Goal: Information Seeking & Learning: Find specific page/section

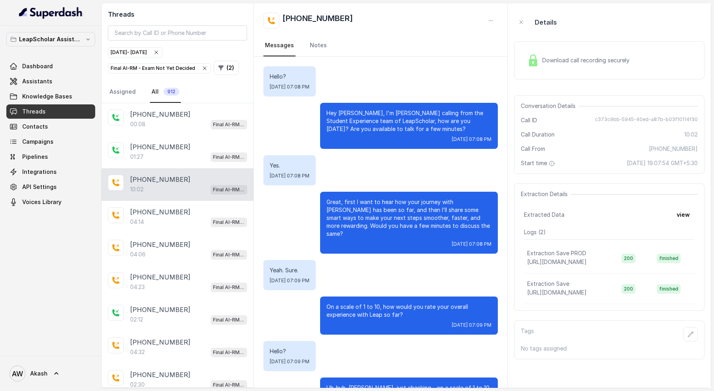
scroll to position [3176, 0]
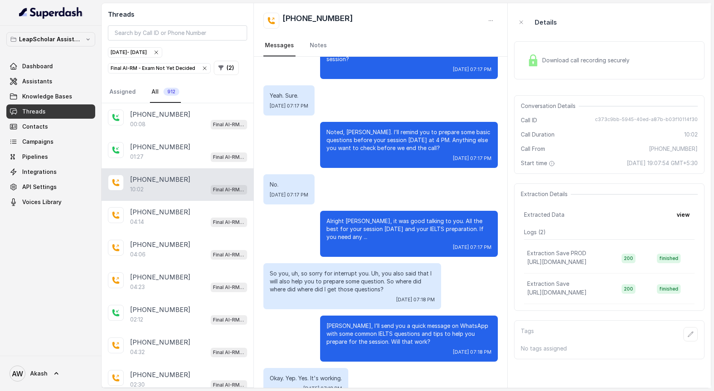
click at [203, 67] on icon "button" at bounding box center [204, 68] width 3 height 3
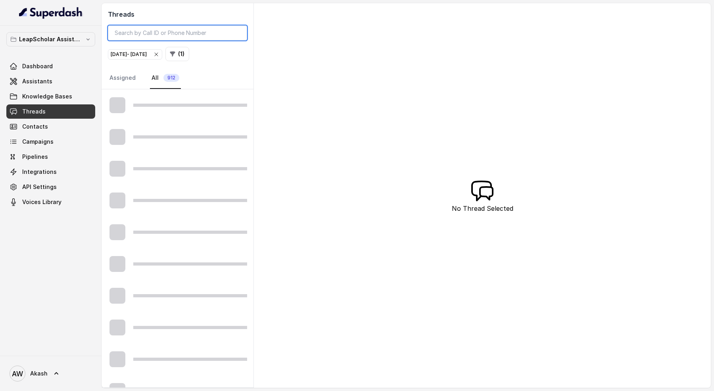
click at [183, 33] on input "search" at bounding box center [177, 32] width 139 height 15
paste input "[PHONE_NUMBER]"
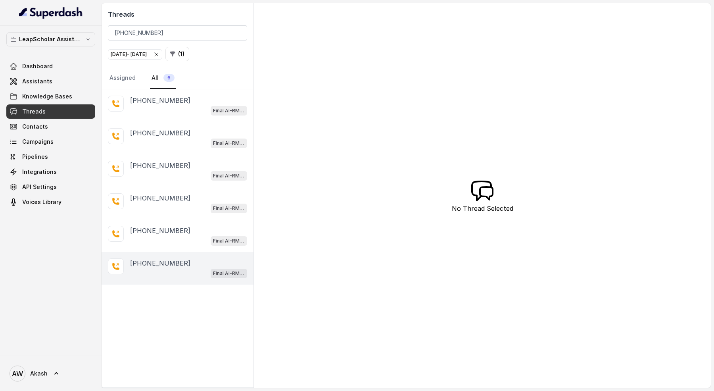
click at [181, 273] on div "Final AI-RM - Exam Not Yet Decided" at bounding box center [188, 273] width 117 height 10
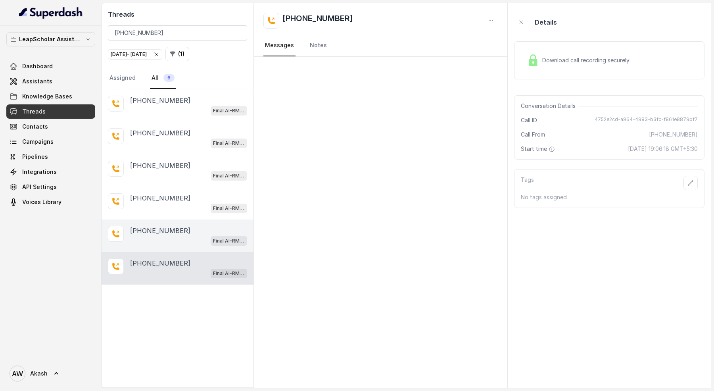
click at [184, 240] on div "Final AI-RM - Exam Not Yet Decided" at bounding box center [188, 240] width 117 height 10
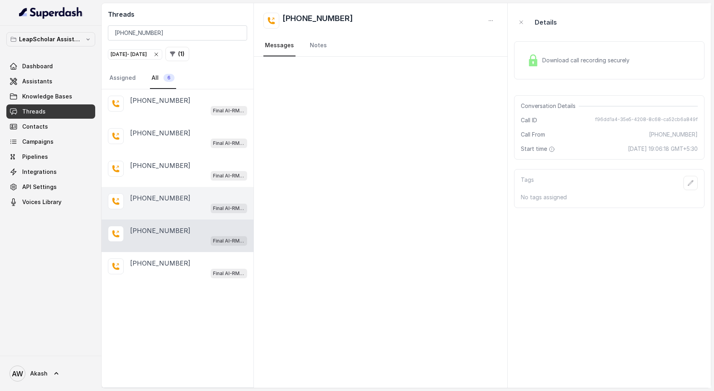
click at [183, 206] on div "Final AI-RM - Exam Not Yet Decided" at bounding box center [188, 208] width 117 height 10
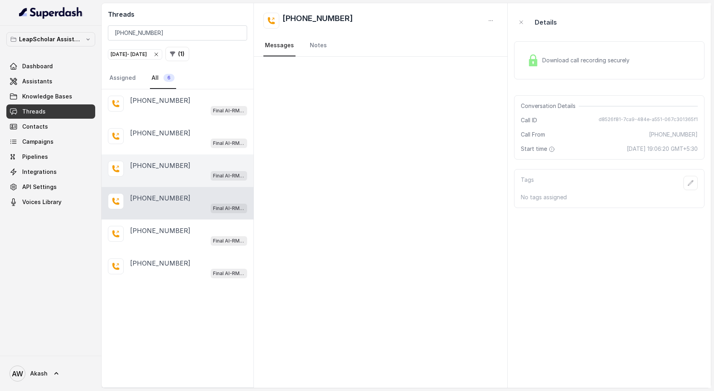
click at [181, 161] on div "[PHONE_NUMBER]" at bounding box center [188, 166] width 117 height 10
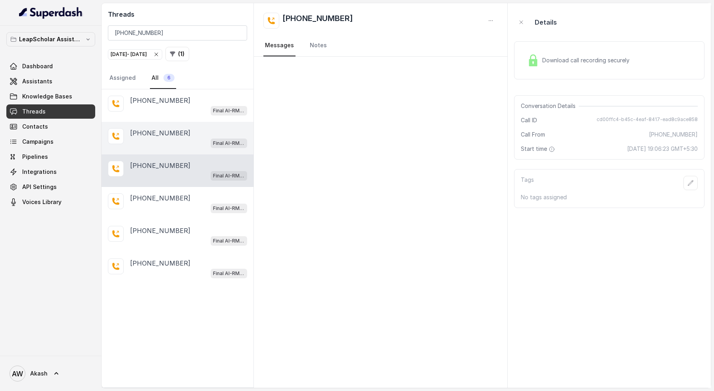
click at [180, 125] on div "[PHONE_NUMBER] Final AI-RM - Exam Not Yet Decided" at bounding box center [178, 138] width 152 height 33
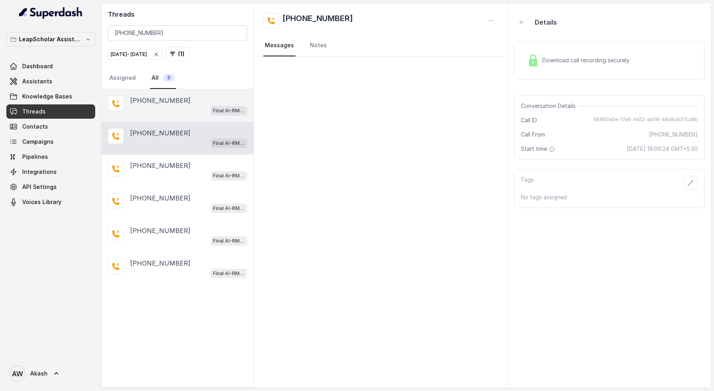
click at [180, 96] on div "[PHONE_NUMBER]" at bounding box center [188, 101] width 117 height 10
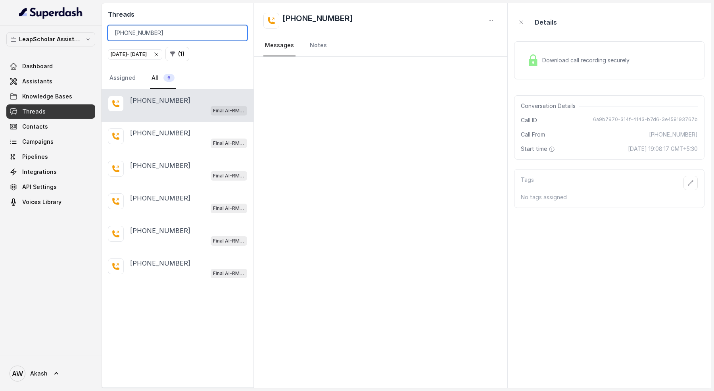
click at [148, 35] on input "[PHONE_NUMBER]" at bounding box center [177, 32] width 139 height 15
paste input "99667285"
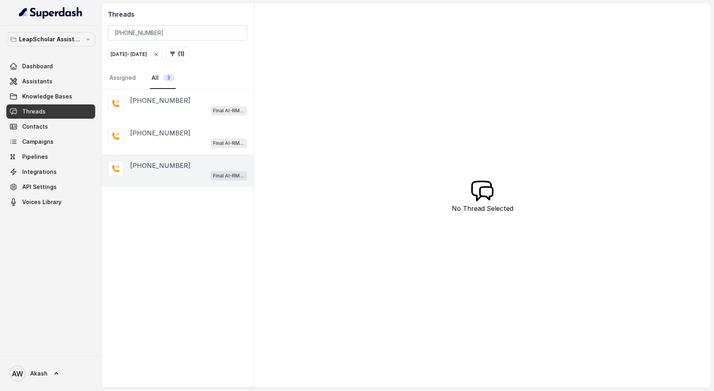
click at [177, 167] on p "[PHONE_NUMBER]" at bounding box center [160, 166] width 60 height 10
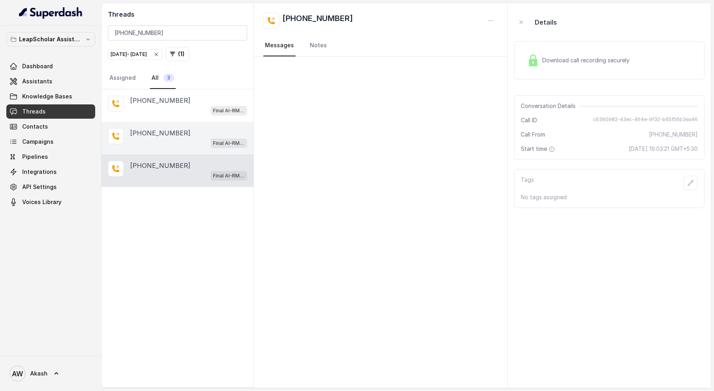
click at [177, 144] on div "Final AI-RM - Exam Given" at bounding box center [188, 143] width 117 height 10
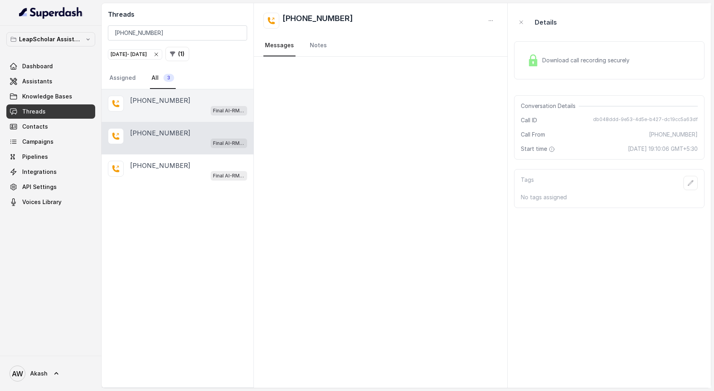
click at [177, 114] on div "Final AI-RM - Exam Given" at bounding box center [188, 110] width 117 height 10
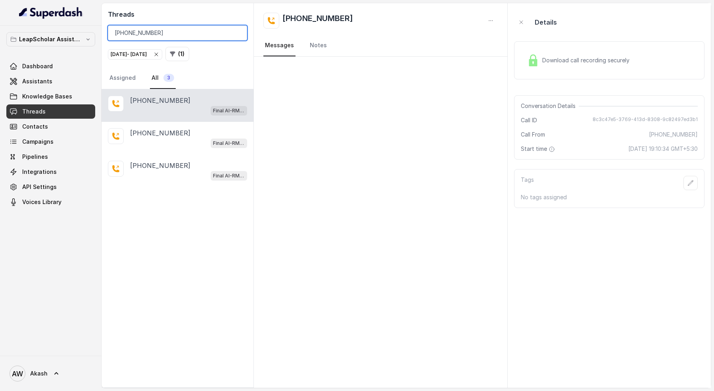
click at [173, 29] on input "[PHONE_NUMBER]" at bounding box center [177, 32] width 139 height 15
paste input "[PHONE_NUMBER]"
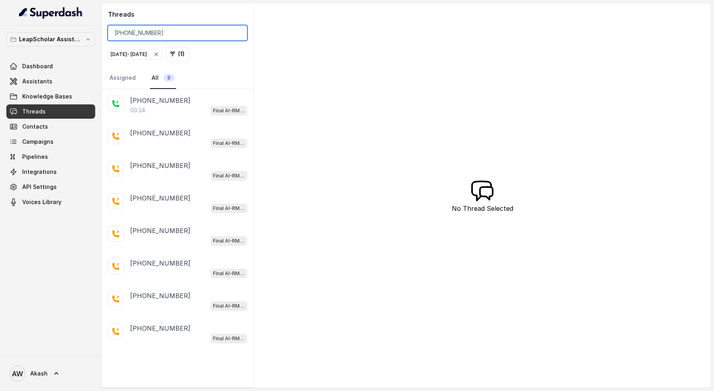
click at [124, 34] on input "[PHONE_NUMBER]" at bounding box center [177, 32] width 139 height 15
paste input "5159862"
click at [158, 32] on input "[PHONE_NUMBER]" at bounding box center [177, 32] width 139 height 15
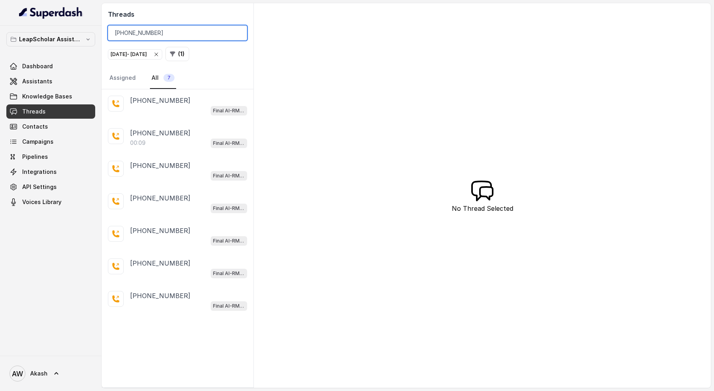
click at [158, 32] on input "[PHONE_NUMBER]" at bounding box center [177, 32] width 139 height 15
paste input "911650871"
click at [163, 36] on input "[PHONE_NUMBER]" at bounding box center [177, 32] width 139 height 15
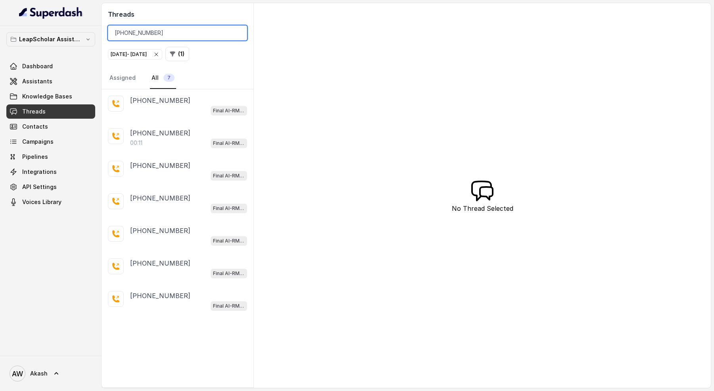
click at [163, 36] on input "[PHONE_NUMBER]" at bounding box center [177, 32] width 139 height 15
paste input "8290954750"
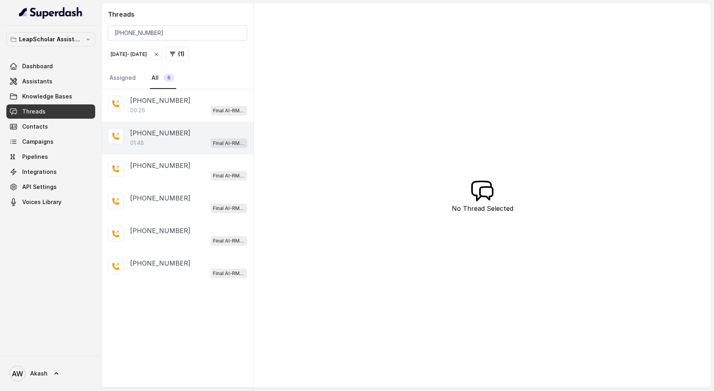
click at [186, 142] on div "01:48 Final AI-RM - Exam Not Yet Decided" at bounding box center [188, 143] width 117 height 10
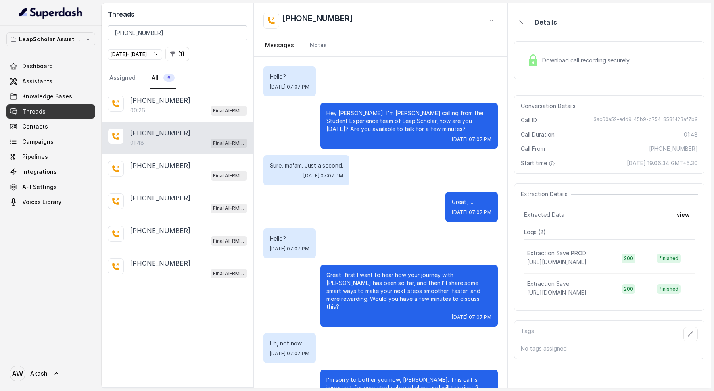
scroll to position [481, 0]
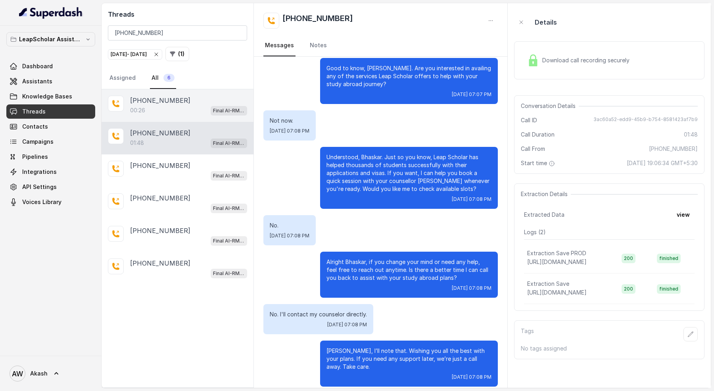
click at [165, 118] on div "[PHONE_NUMBER]:26 Final AI-RM - Exam Not Yet Decided" at bounding box center [178, 105] width 152 height 33
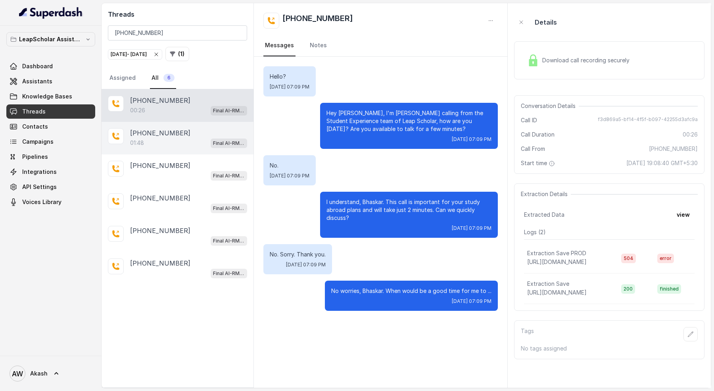
click at [175, 134] on p "[PHONE_NUMBER]" at bounding box center [160, 133] width 60 height 10
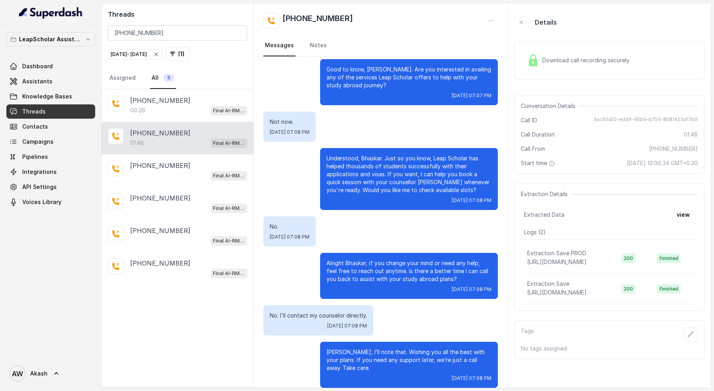
scroll to position [481, 0]
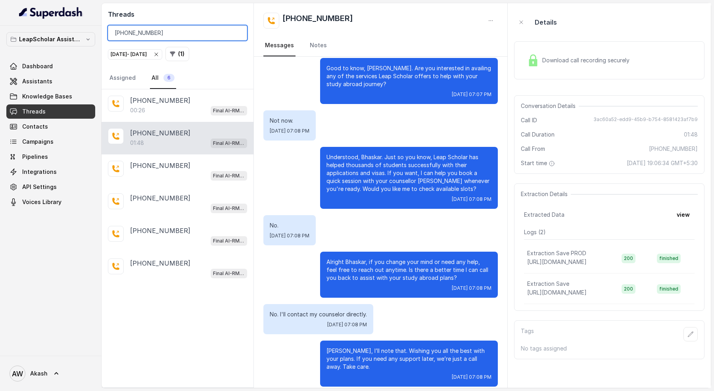
click at [176, 27] on input "[PHONE_NUMBER]" at bounding box center [177, 32] width 139 height 15
paste input "6303914403"
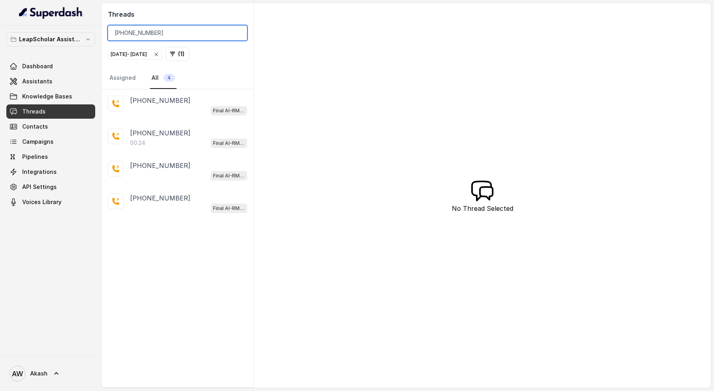
click at [178, 30] on input "[PHONE_NUMBER]" at bounding box center [177, 32] width 139 height 15
paste input "7017769595"
click at [150, 30] on input "[PHONE_NUMBER]" at bounding box center [177, 32] width 139 height 15
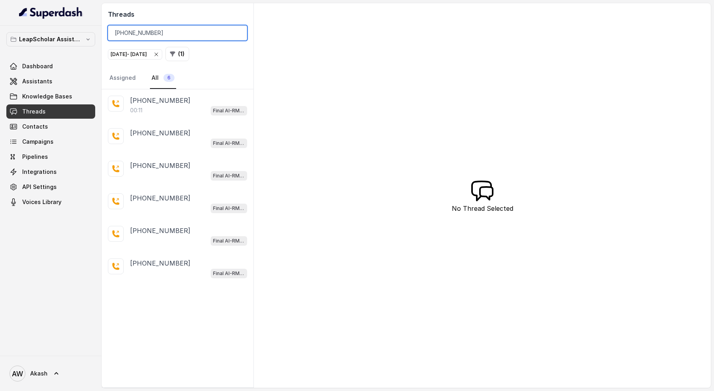
click at [150, 30] on input "[PHONE_NUMBER]" at bounding box center [177, 32] width 139 height 15
paste input "970084123"
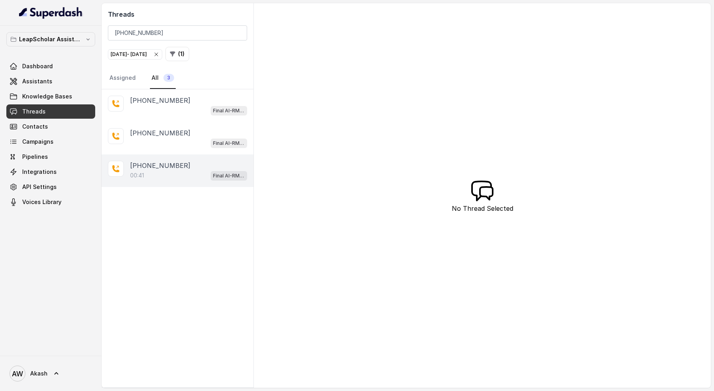
click at [173, 161] on p "[PHONE_NUMBER]" at bounding box center [160, 166] width 60 height 10
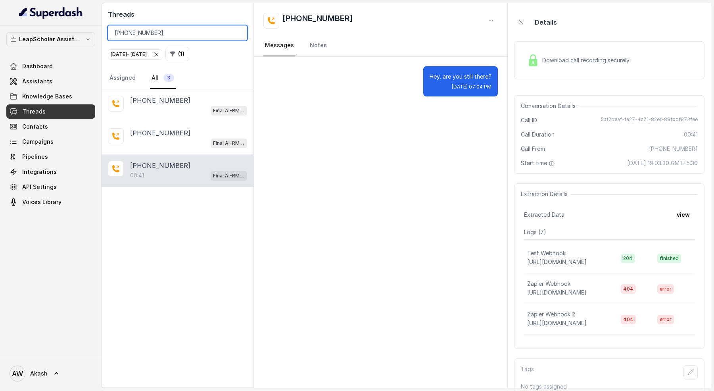
click at [187, 32] on input "[PHONE_NUMBER]" at bounding box center [177, 32] width 139 height 15
click at [183, 36] on input "[PHONE_NUMBER]" at bounding box center [177, 32] width 139 height 15
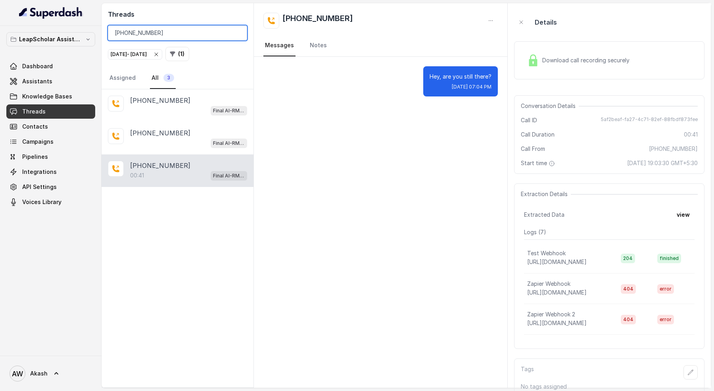
click at [183, 36] on input "[PHONE_NUMBER]" at bounding box center [177, 32] width 139 height 15
paste input "104198191"
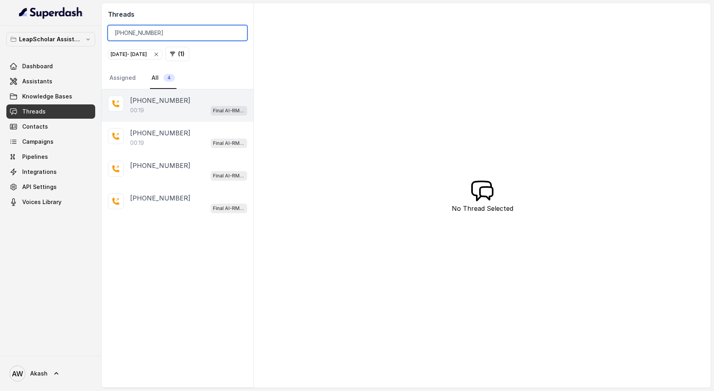
type input "[PHONE_NUMBER]"
click at [171, 104] on p "[PHONE_NUMBER]" at bounding box center [160, 101] width 60 height 10
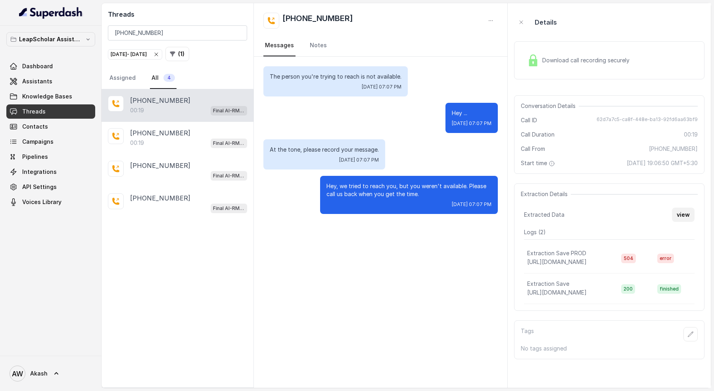
click at [683, 212] on button "view" at bounding box center [683, 215] width 23 height 14
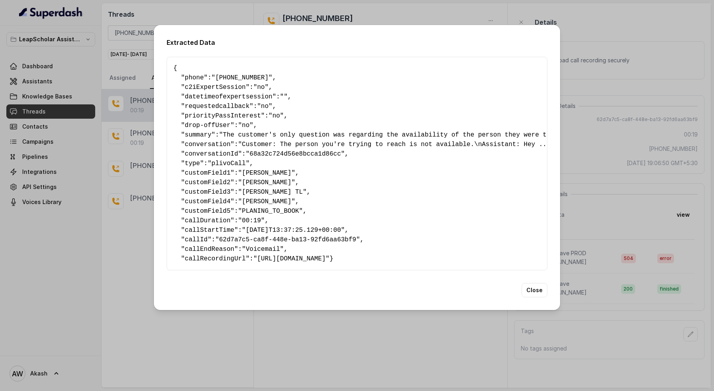
click at [341, 236] on span ""62d7a7c5-ca8f-448e-ba13-92fd6aa63bf9"" at bounding box center [287, 239] width 145 height 7
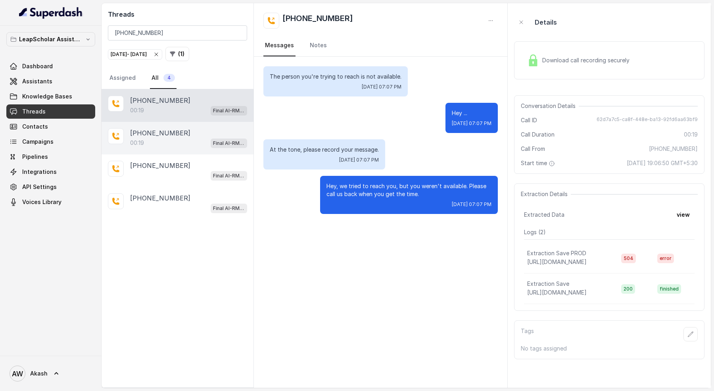
click at [196, 143] on div "00:19 Final AI-RM - Exam Not Yet Decided" at bounding box center [188, 143] width 117 height 10
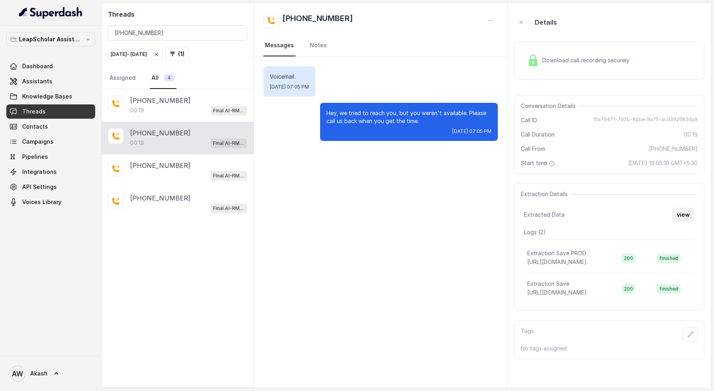
click at [682, 211] on button "view" at bounding box center [683, 215] width 23 height 14
click at [180, 187] on div "[PHONE_NUMBER] Final AI-RM - Exam Not Yet Decided" at bounding box center [178, 203] width 152 height 33
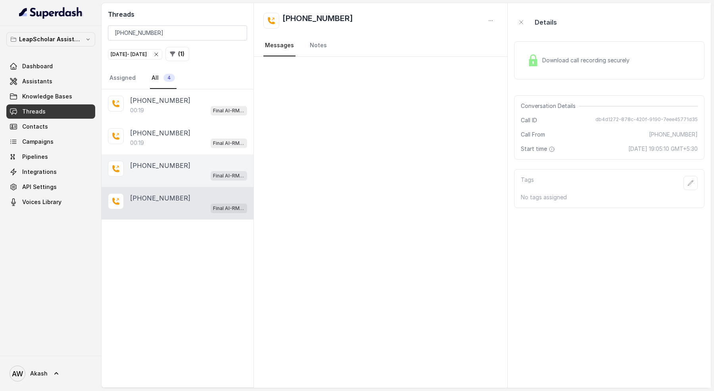
click at [177, 167] on div "[PHONE_NUMBER]" at bounding box center [188, 166] width 117 height 10
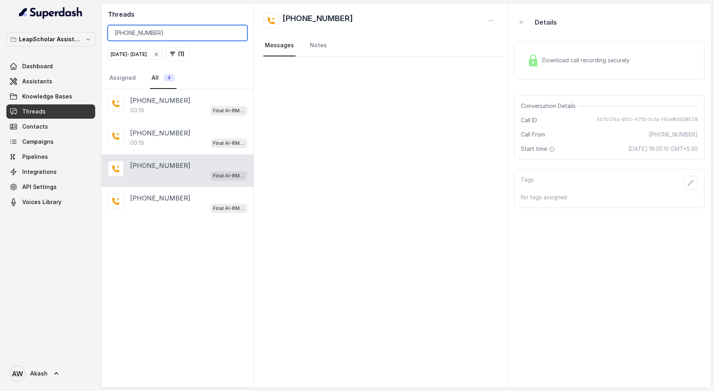
click at [165, 31] on input "[PHONE_NUMBER]" at bounding box center [177, 32] width 139 height 15
paste input "886817622"
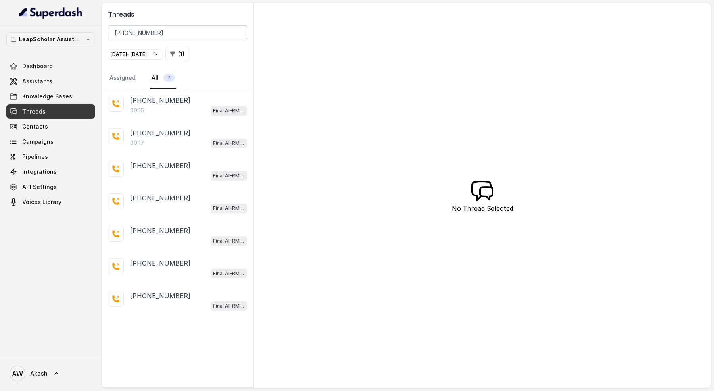
click at [190, 108] on div "00:16 Final AI-RM - Exam Not Yet Decided" at bounding box center [188, 110] width 117 height 10
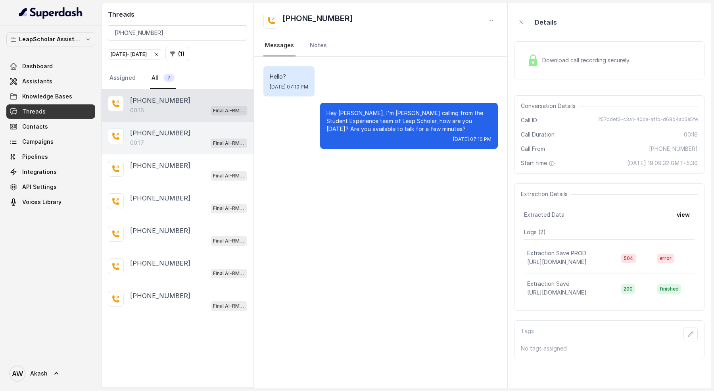
click at [190, 134] on div "[PHONE_NUMBER]" at bounding box center [188, 133] width 117 height 10
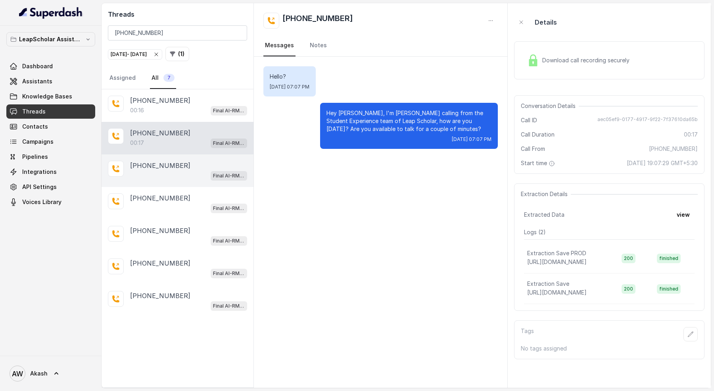
click at [190, 176] on div "Final AI-RM - Exam Not Yet Decided" at bounding box center [188, 175] width 117 height 10
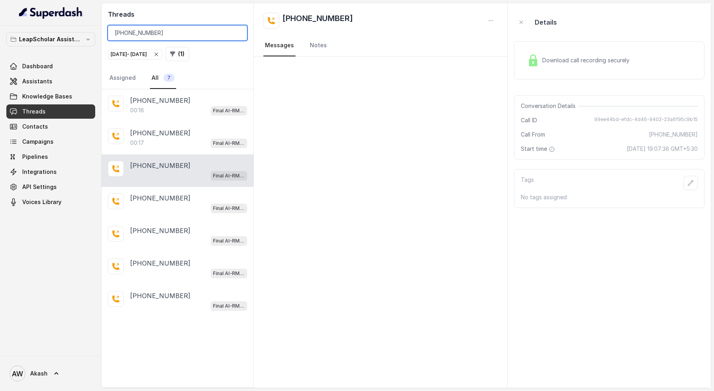
click at [180, 33] on input "[PHONE_NUMBER]" at bounding box center [177, 32] width 139 height 15
paste input "623570586"
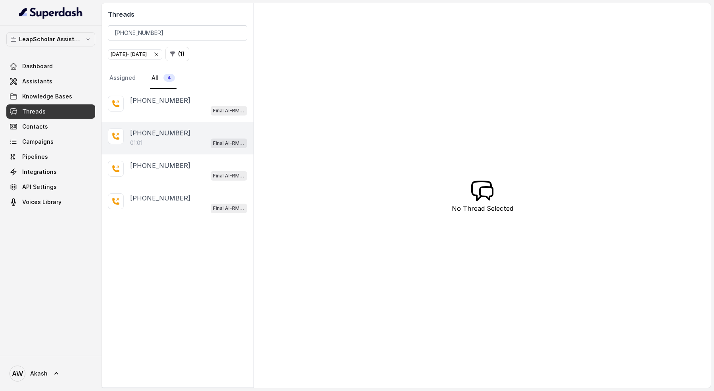
click at [165, 138] on div "01:01 Final AI-RM - Exam Not Yet Decided" at bounding box center [188, 143] width 117 height 10
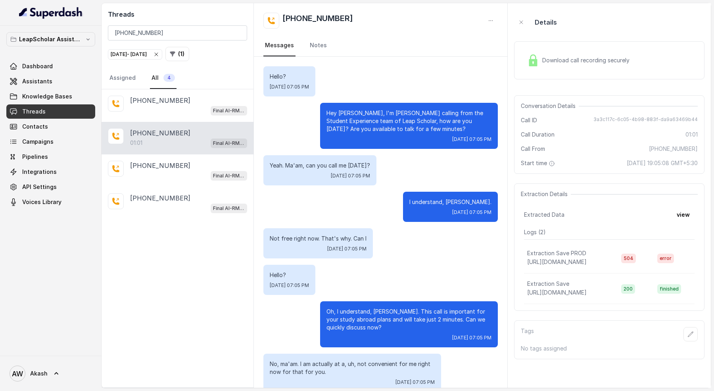
scroll to position [423, 0]
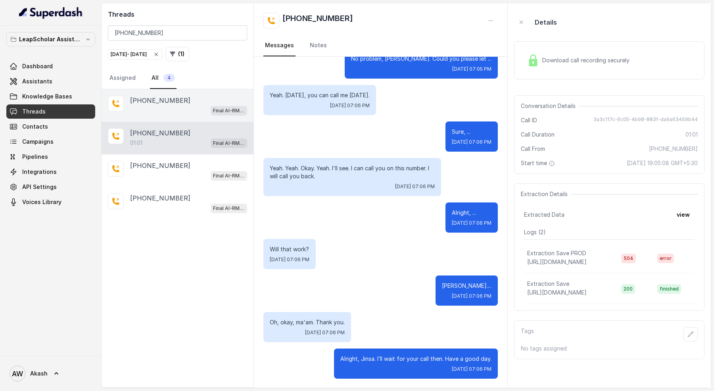
click at [174, 100] on p "[PHONE_NUMBER]" at bounding box center [160, 101] width 60 height 10
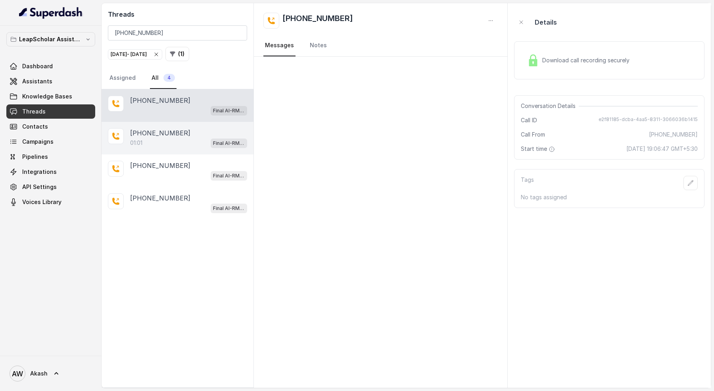
click at [179, 135] on div "[PHONE_NUMBER]" at bounding box center [188, 133] width 117 height 10
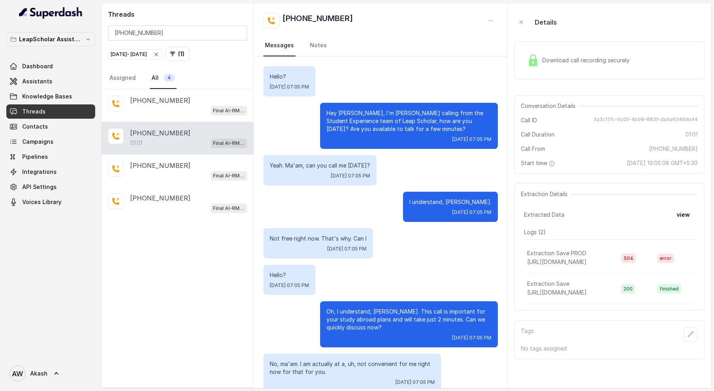
scroll to position [423, 0]
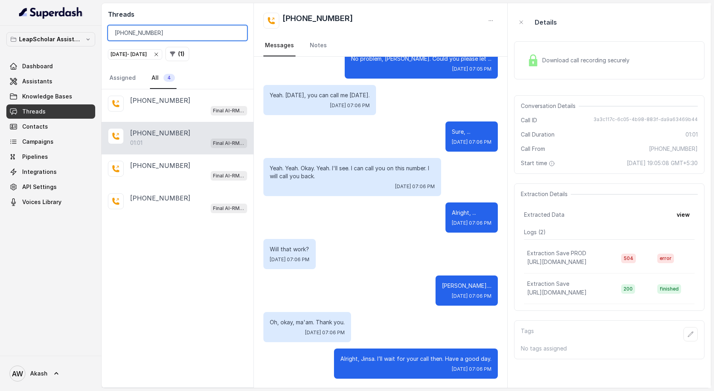
click at [192, 32] on input "[PHONE_NUMBER]" at bounding box center [177, 32] width 139 height 15
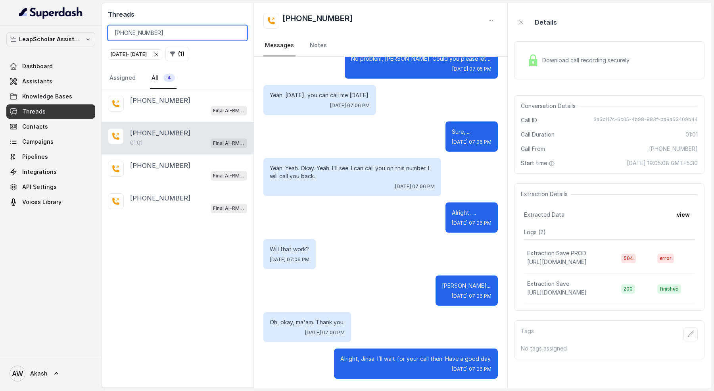
paste input "8190899729"
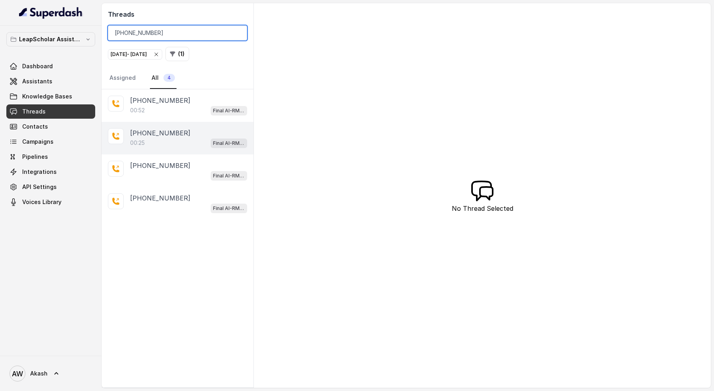
type input "[PHONE_NUMBER]"
click at [184, 143] on div "00:25 Final AI-RM - Exam Not Yet Decided" at bounding box center [188, 143] width 117 height 10
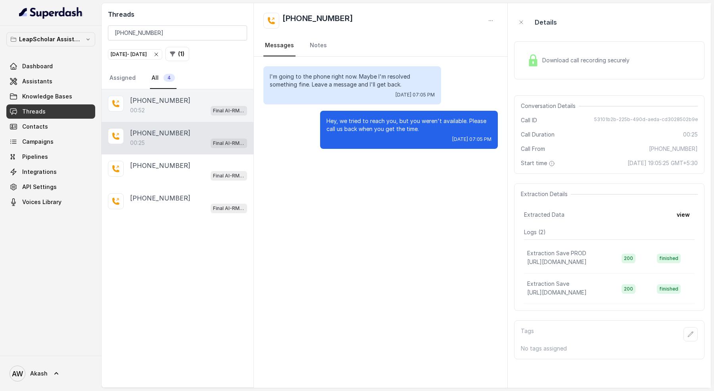
click at [173, 99] on p "[PHONE_NUMBER]" at bounding box center [160, 101] width 60 height 10
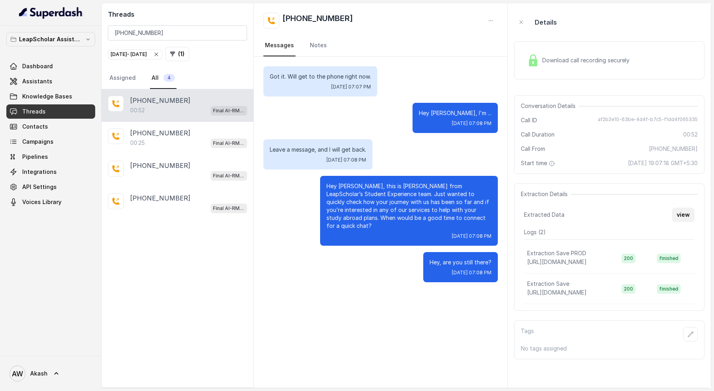
click at [679, 212] on button "view" at bounding box center [683, 215] width 23 height 14
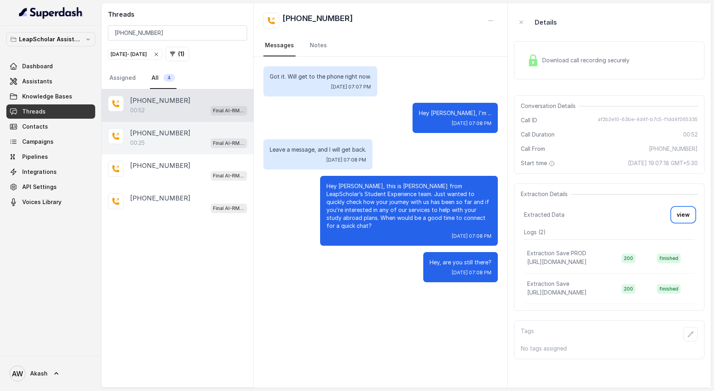
click at [184, 131] on div "[PHONE_NUMBER]" at bounding box center [188, 133] width 117 height 10
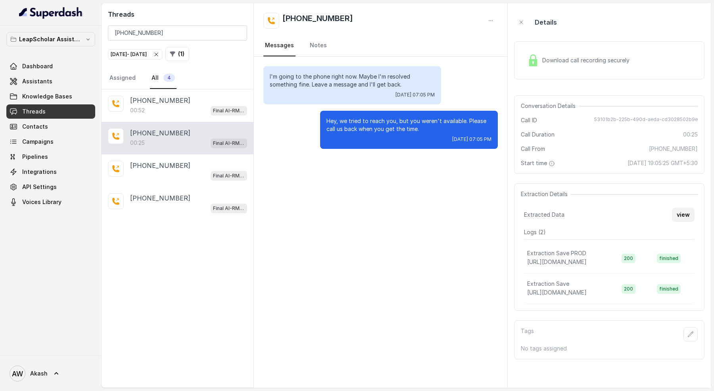
click at [684, 210] on button "view" at bounding box center [683, 215] width 23 height 14
click at [165, 108] on div "00:52 Final AI-RM - Exam Not Yet Decided" at bounding box center [188, 110] width 117 height 10
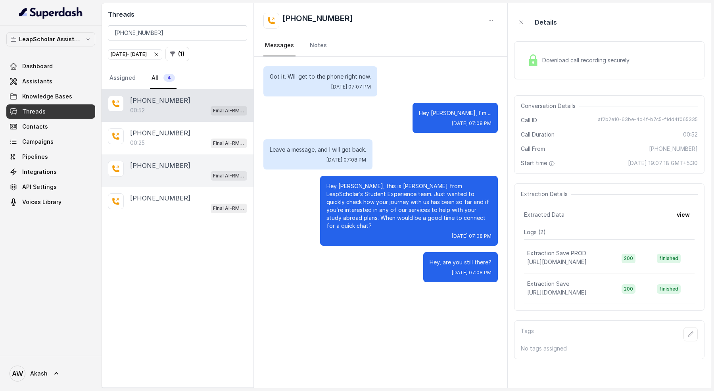
click at [177, 156] on div "[PHONE_NUMBER] Final AI-RM - Exam Not Yet Decided" at bounding box center [178, 170] width 152 height 33
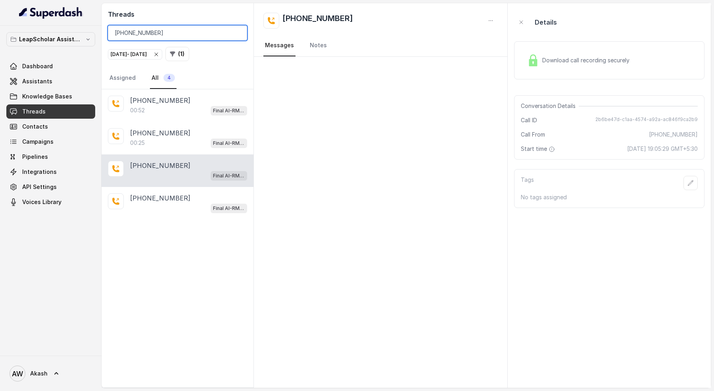
click at [166, 25] on div "Threads +918190899729 [DATE] - [DATE] ( 1 ) Assigned All 4" at bounding box center [178, 46] width 152 height 86
click at [166, 25] on input "[PHONE_NUMBER]" at bounding box center [177, 32] width 139 height 15
paste input "9041328810"
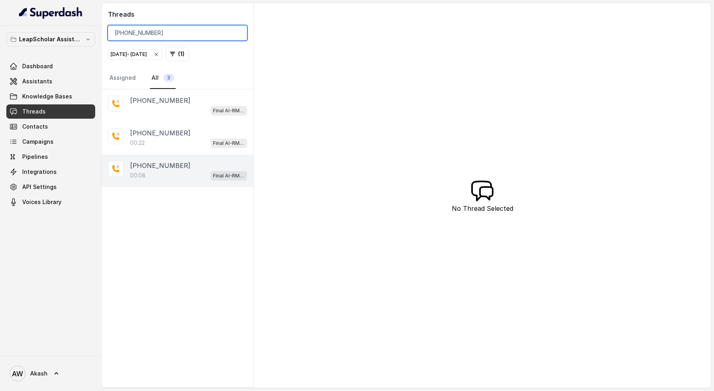
type input "[PHONE_NUMBER]"
click at [191, 161] on div "[PHONE_NUMBER]" at bounding box center [188, 166] width 117 height 10
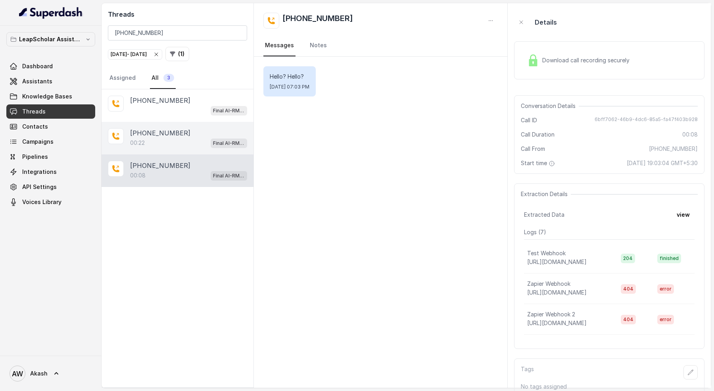
click at [191, 135] on div "[PHONE_NUMBER]" at bounding box center [188, 133] width 117 height 10
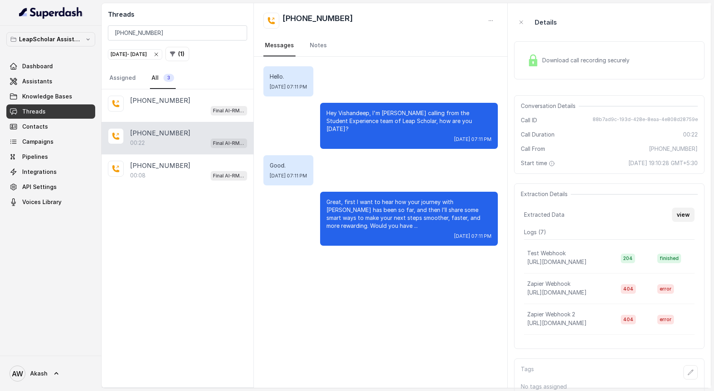
click at [678, 213] on button "view" at bounding box center [683, 215] width 23 height 14
click at [188, 30] on input "[PHONE_NUMBER]" at bounding box center [177, 32] width 139 height 15
paste input "741590466"
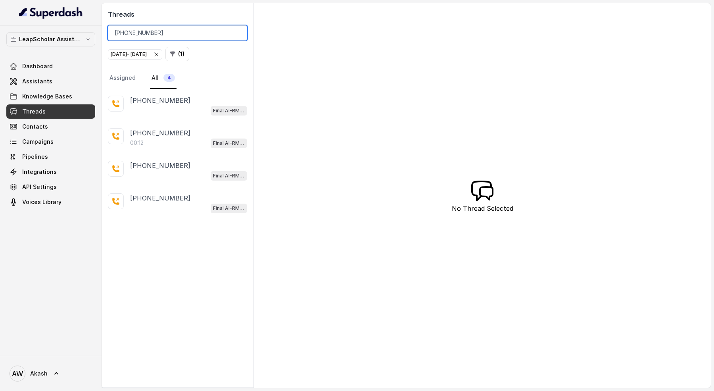
click at [198, 27] on input "[PHONE_NUMBER]" at bounding box center [177, 32] width 139 height 15
paste input "9381248628"
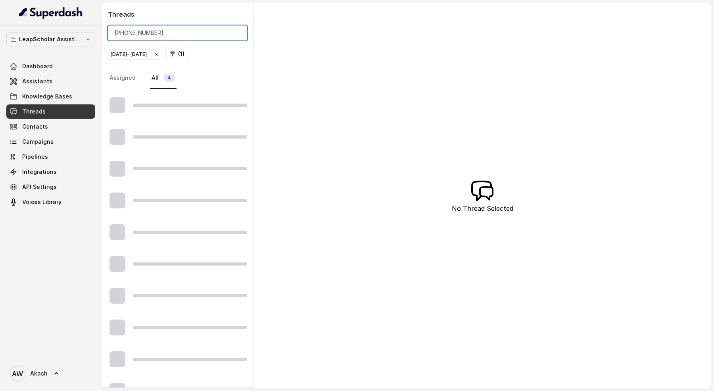
type input "[PHONE_NUMBER]"
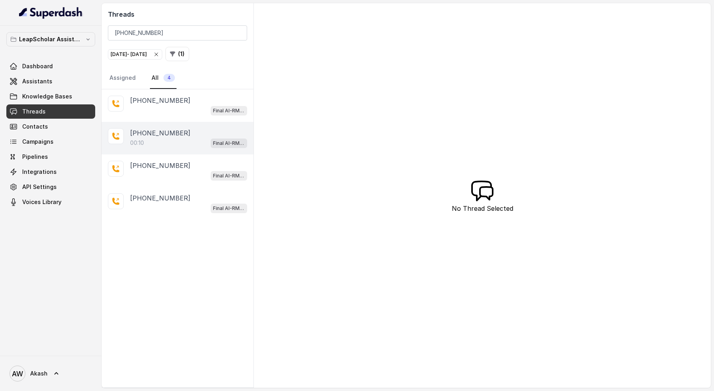
click at [202, 143] on div "00:10 Final AI-RM - Exam Not Yet Decided" at bounding box center [188, 143] width 117 height 10
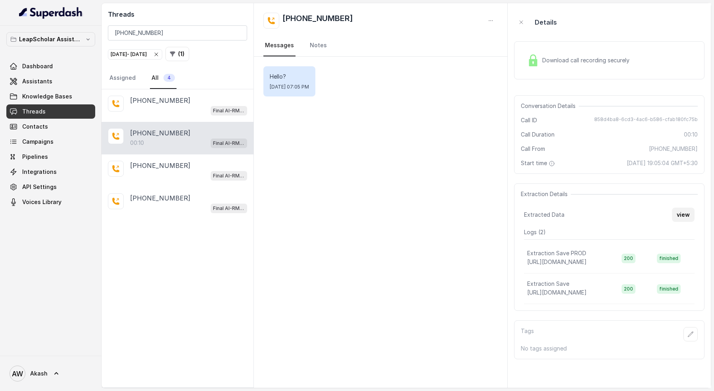
click at [682, 209] on button "view" at bounding box center [683, 215] width 23 height 14
click at [196, 31] on input "[PHONE_NUMBER]" at bounding box center [177, 32] width 139 height 15
paste input "650350647"
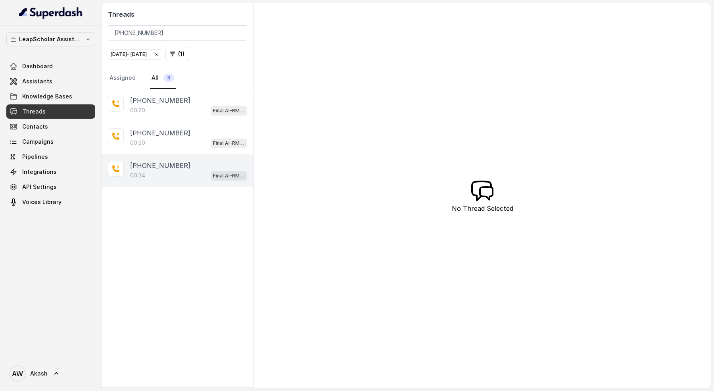
click at [191, 176] on div "00:34 Final AI-RM - Exam Given" at bounding box center [188, 175] width 117 height 10
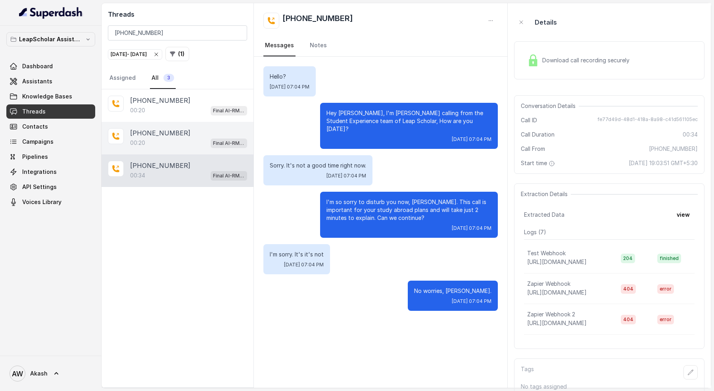
click at [189, 147] on div "[PHONE_NUMBER]:20 Final AI-RM - Exam Given" at bounding box center [178, 138] width 152 height 33
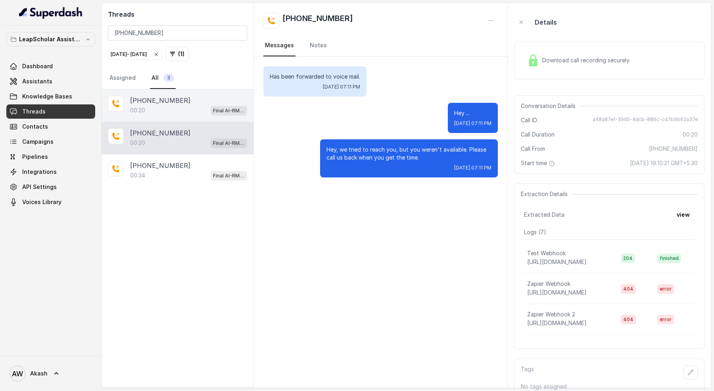
click at [183, 98] on div "[PHONE_NUMBER]" at bounding box center [188, 101] width 117 height 10
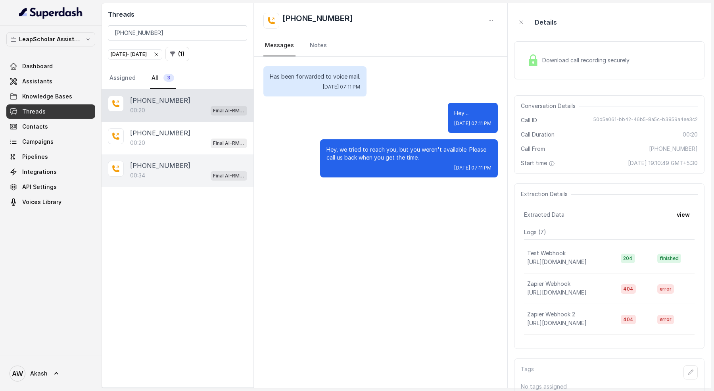
click at [206, 166] on div "[PHONE_NUMBER]" at bounding box center [188, 166] width 117 height 10
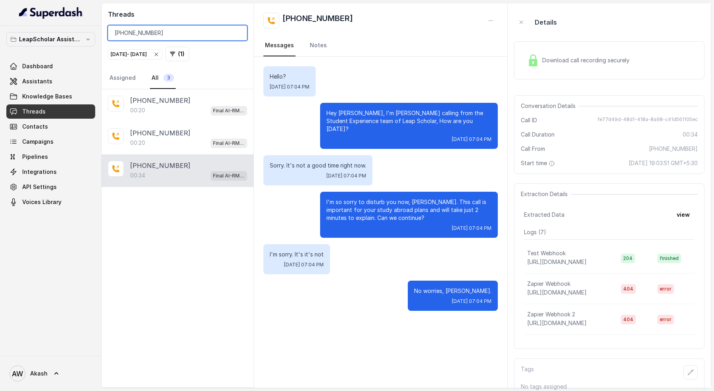
click at [149, 33] on input "[PHONE_NUMBER]" at bounding box center [177, 32] width 139 height 15
paste input "7666348186"
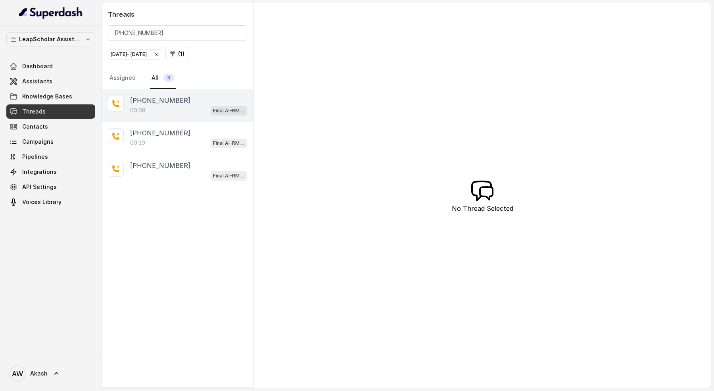
click at [190, 113] on div "00:08 Final AI-RM - Exam Not Yet Decided" at bounding box center [188, 110] width 117 height 10
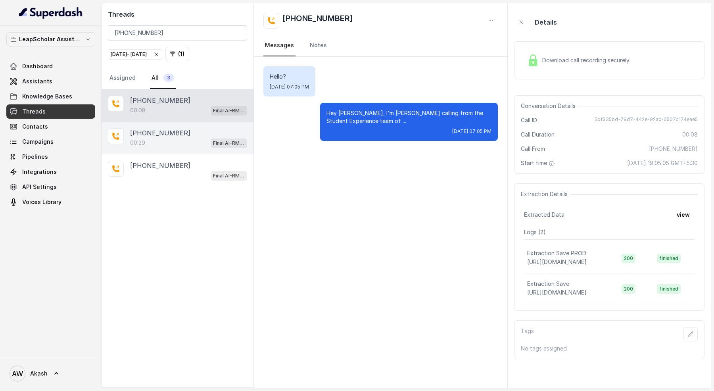
click at [190, 135] on div "[PHONE_NUMBER]" at bounding box center [188, 133] width 117 height 10
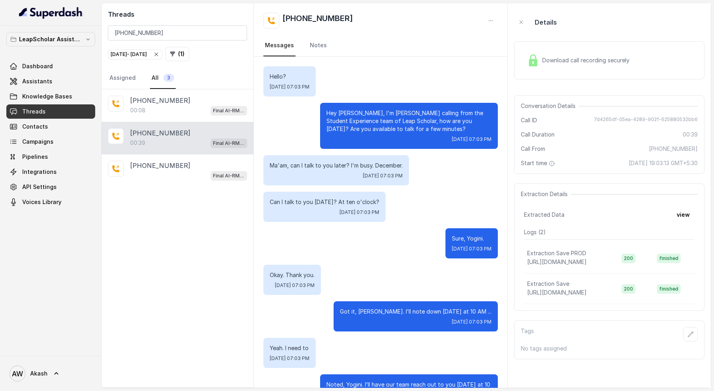
scroll to position [70, 0]
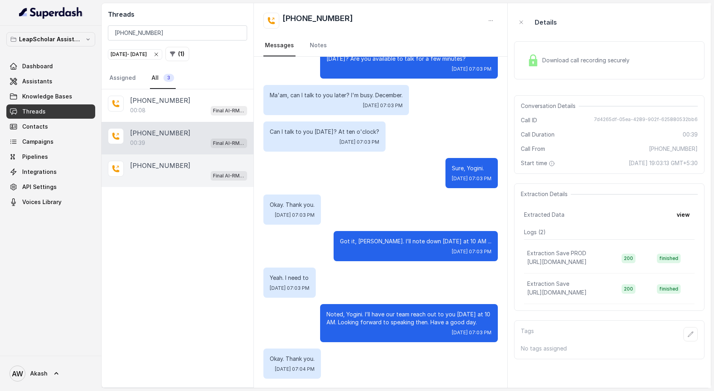
click at [210, 161] on div "[PHONE_NUMBER]" at bounding box center [188, 166] width 117 height 10
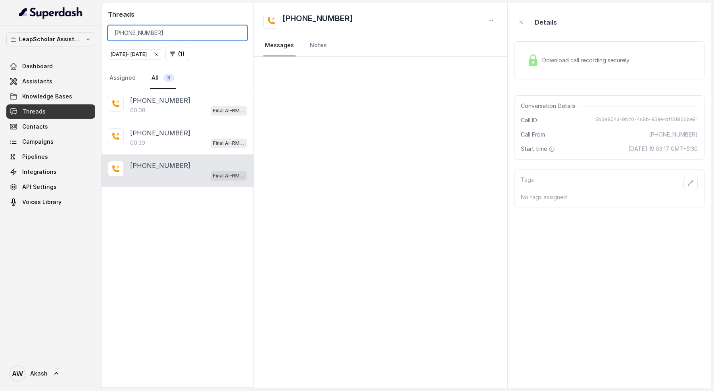
click at [198, 36] on input "[PHONE_NUMBER]" at bounding box center [177, 32] width 139 height 15
paste input "9381307748"
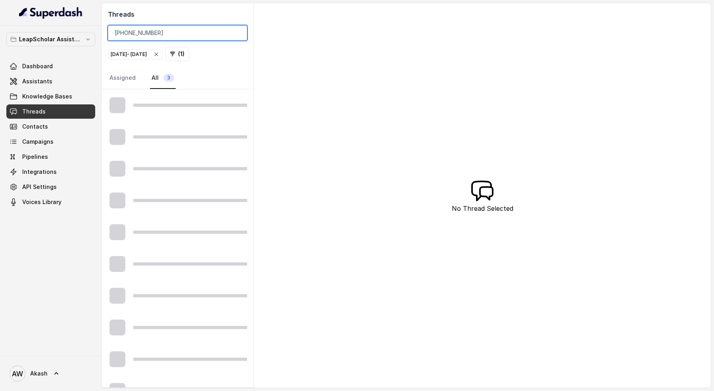
click at [125, 35] on input "[PHONE_NUMBER]" at bounding box center [177, 32] width 139 height 15
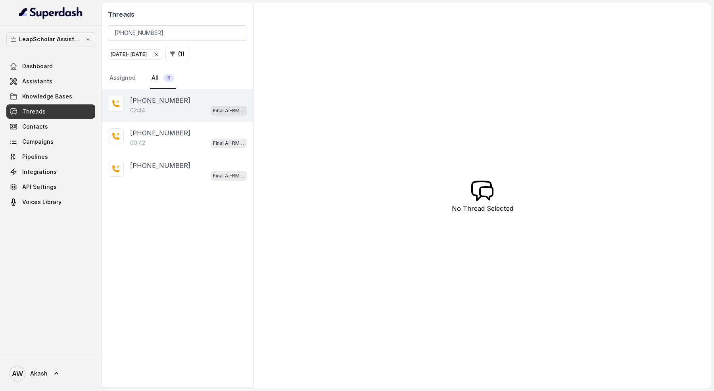
click at [168, 96] on p "[PHONE_NUMBER]" at bounding box center [160, 101] width 60 height 10
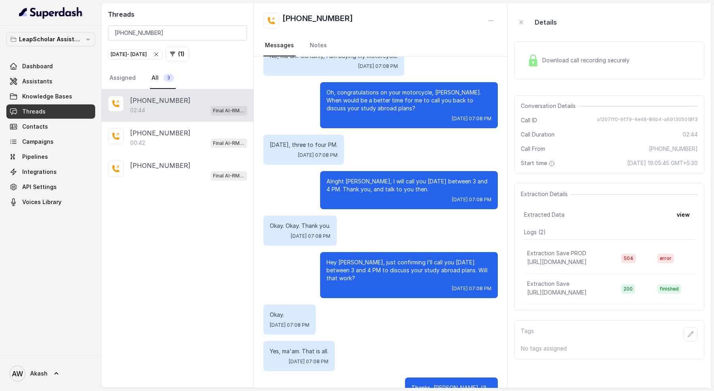
scroll to position [1045, 0]
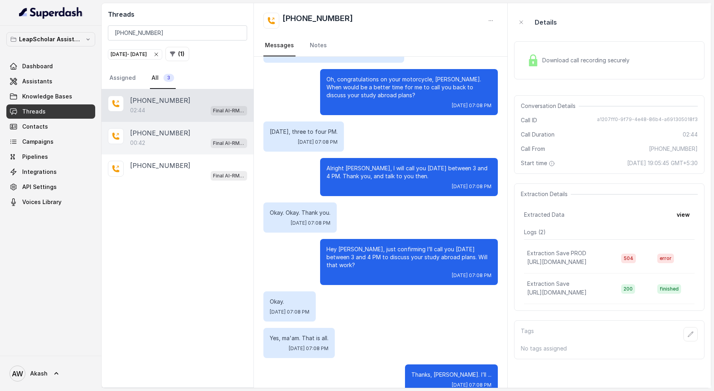
click at [173, 144] on div "00:42 Final AI-RM - Exam Not Yet Decided" at bounding box center [188, 143] width 117 height 10
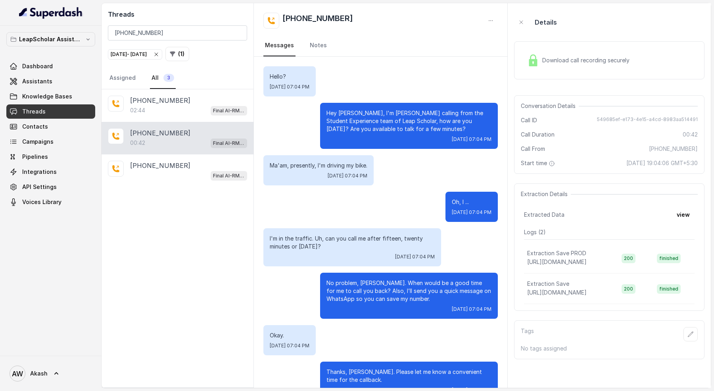
scroll to position [58, 0]
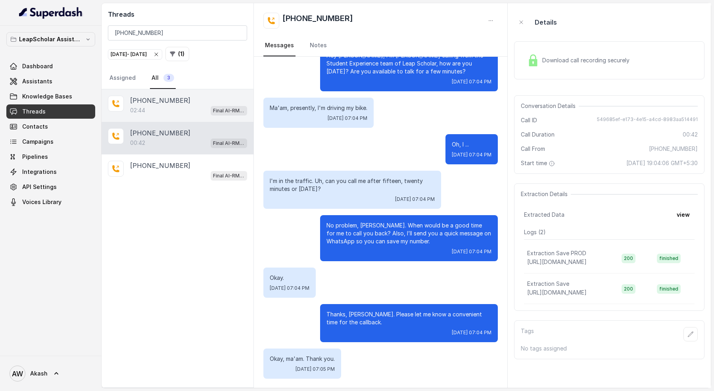
click at [146, 113] on div "02:44 Final AI-RM - Exam Not Yet Decided" at bounding box center [188, 110] width 117 height 10
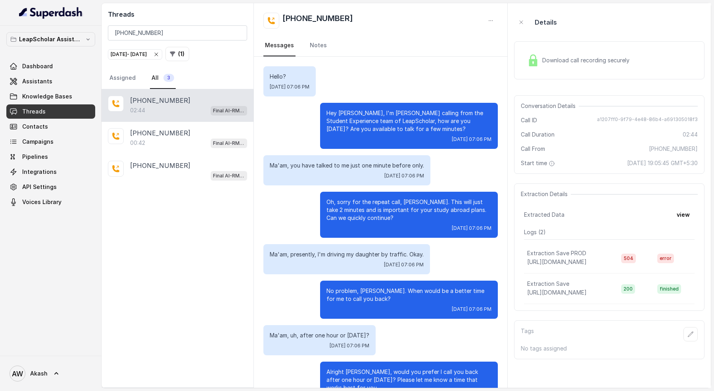
scroll to position [1045, 0]
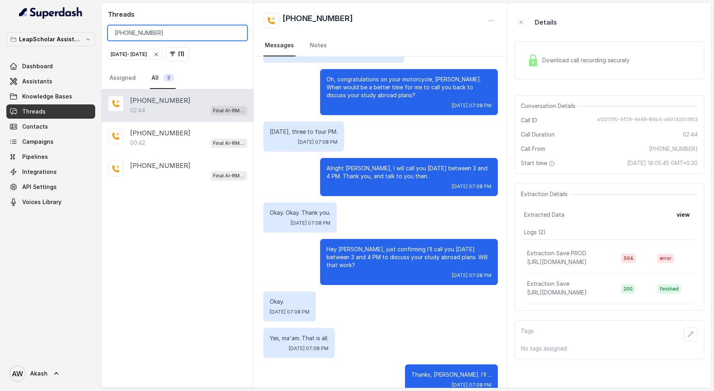
click at [219, 29] on input "[PHONE_NUMBER]" at bounding box center [177, 32] width 139 height 15
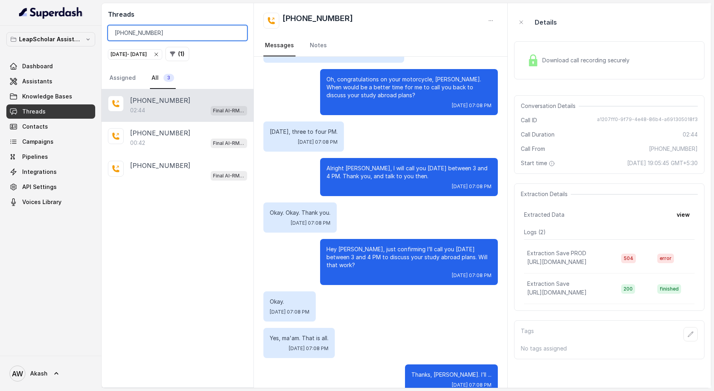
paste input "0608239"
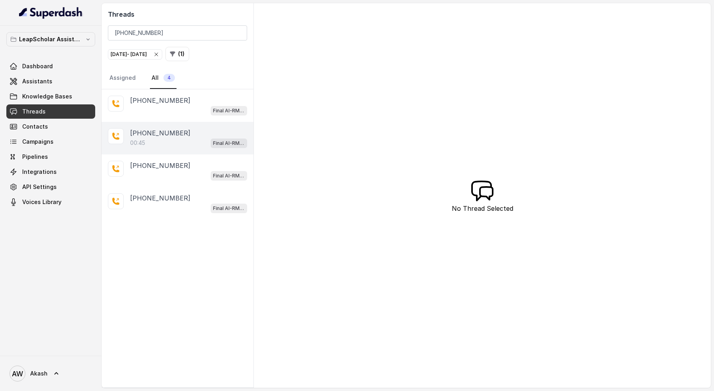
click at [167, 152] on div "[PHONE_NUMBER]:45 Final AI-RM - Exam Not Yet Decided" at bounding box center [178, 138] width 152 height 33
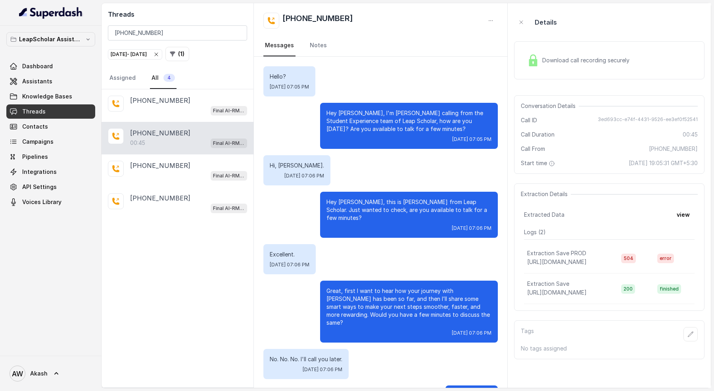
scroll to position [21, 0]
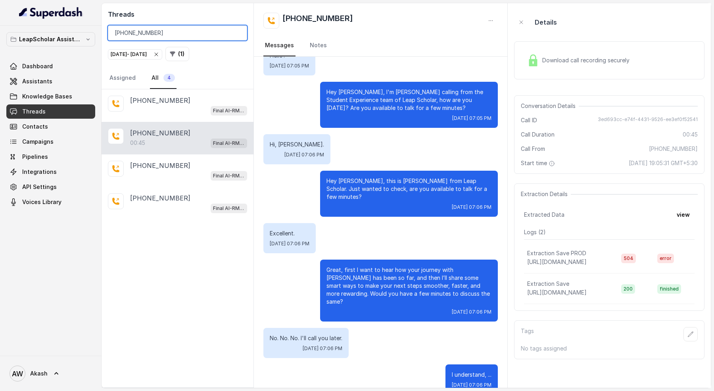
click at [170, 35] on input "[PHONE_NUMBER]" at bounding box center [177, 32] width 139 height 15
paste input "6362839766"
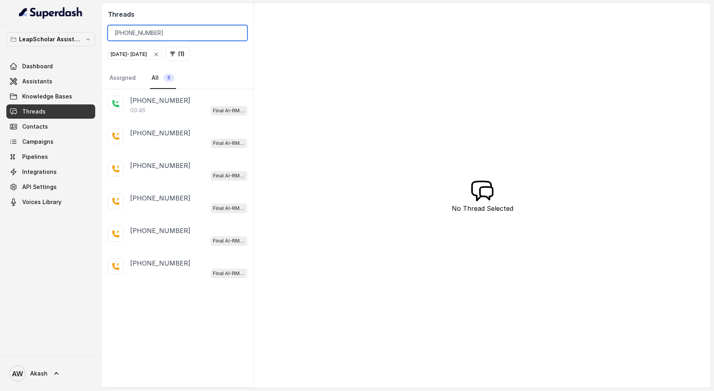
click at [183, 33] on input "[PHONE_NUMBER]" at bounding box center [177, 32] width 139 height 15
paste input "03222282"
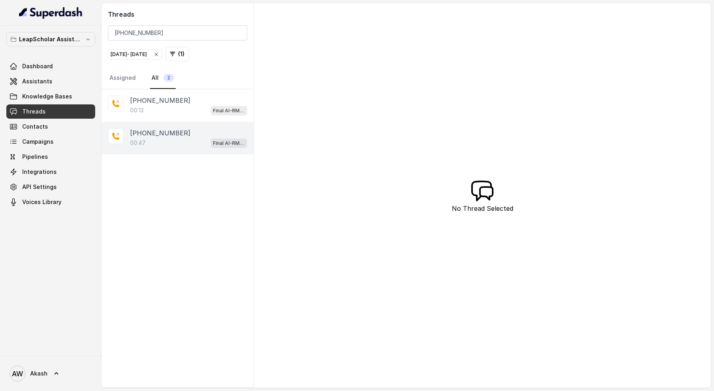
click at [179, 138] on div "00:47 Final AI-RM - Exam Not Yet Decided" at bounding box center [188, 143] width 117 height 10
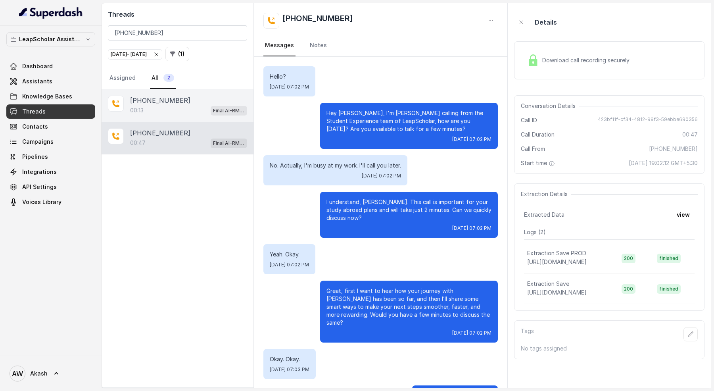
click at [160, 100] on p "[PHONE_NUMBER]" at bounding box center [160, 101] width 60 height 10
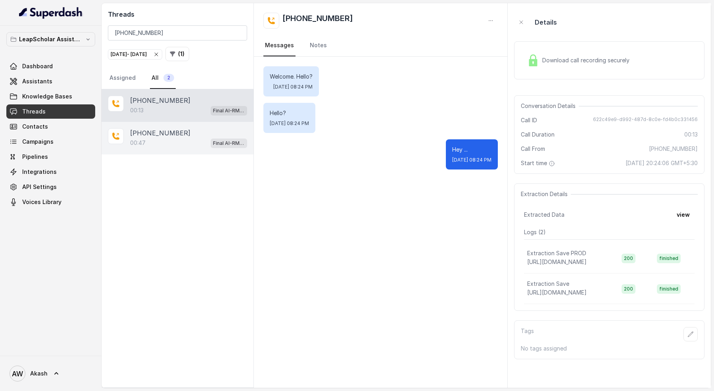
click at [173, 138] on div "00:47 Final AI-RM - Exam Not Yet Decided" at bounding box center [188, 143] width 117 height 10
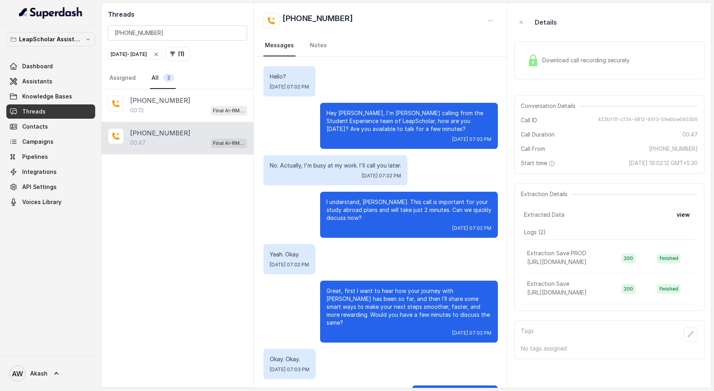
scroll to position [29, 0]
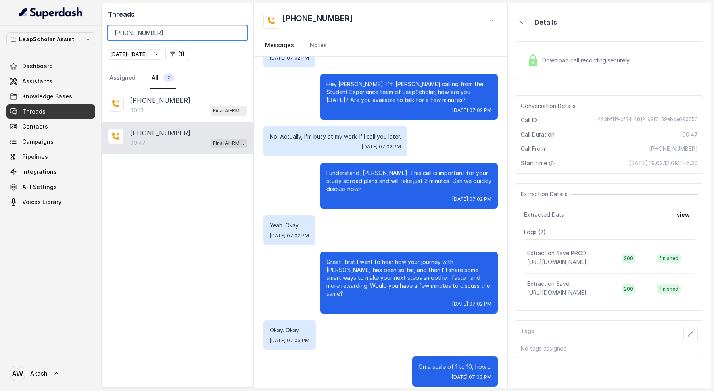
click at [149, 35] on input "[PHONE_NUMBER]" at bounding box center [177, 32] width 139 height 15
paste input "8264247069"
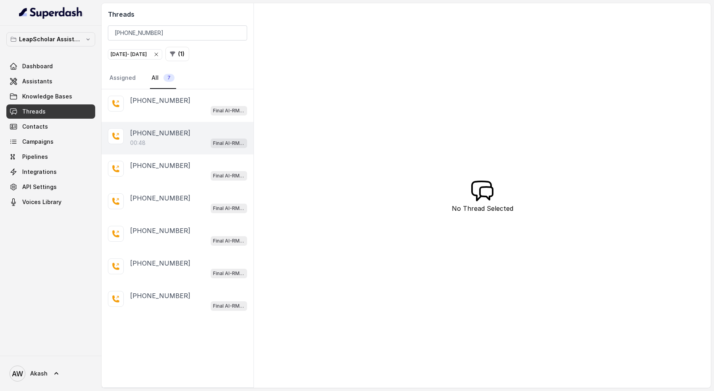
click at [157, 142] on div "00:48 Final AI-RM - Exam Not Yet Decided" at bounding box center [188, 143] width 117 height 10
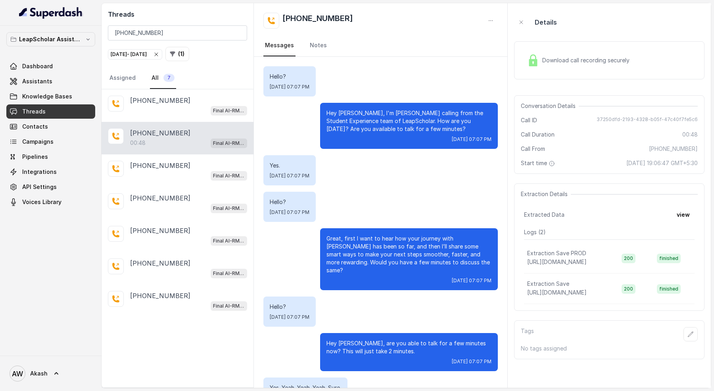
scroll to position [65, 0]
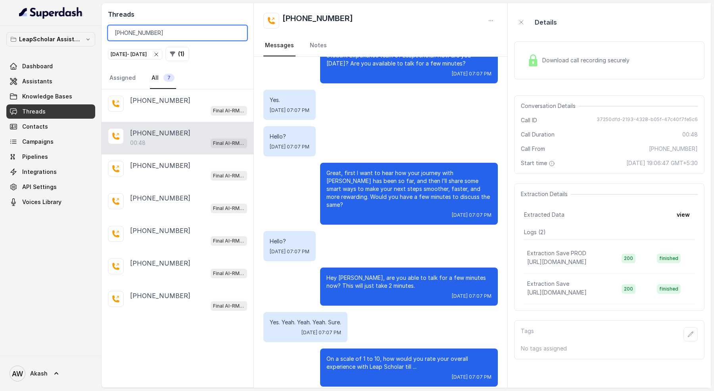
click at [193, 29] on input "[PHONE_NUMBER]" at bounding box center [177, 32] width 139 height 15
paste input "9207894118"
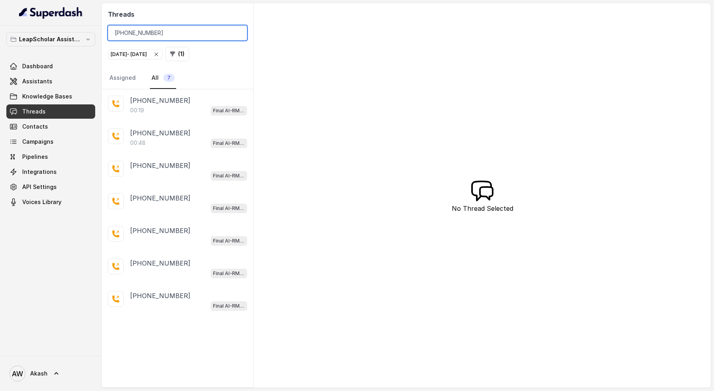
click at [169, 33] on input "[PHONE_NUMBER]" at bounding box center [177, 32] width 139 height 15
paste input "8529177707"
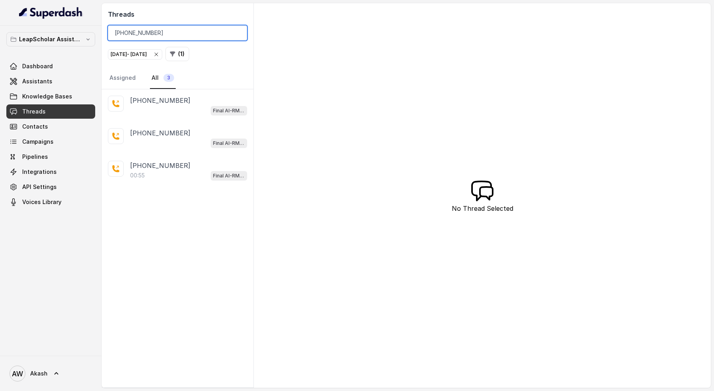
click at [182, 31] on input "[PHONE_NUMBER]" at bounding box center [177, 32] width 139 height 15
click at [190, 32] on input "[PHONE_NUMBER]" at bounding box center [177, 32] width 139 height 15
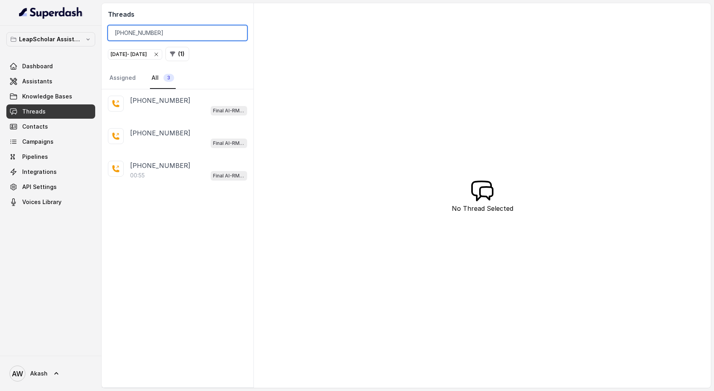
click at [190, 32] on input "[PHONE_NUMBER]" at bounding box center [177, 32] width 139 height 15
paste input "7652808323"
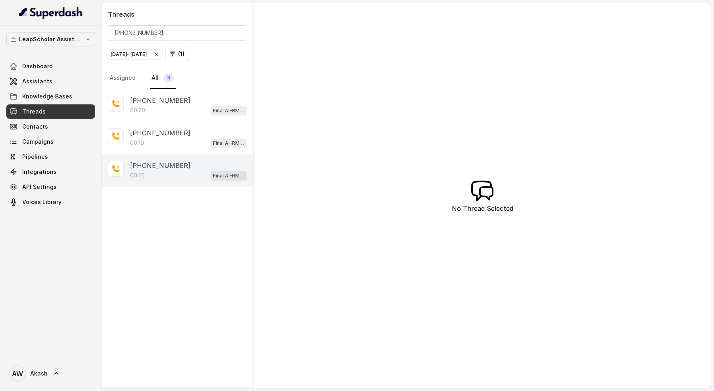
click at [183, 171] on div "00:55 Final AI-RM - Exam Given" at bounding box center [188, 175] width 117 height 10
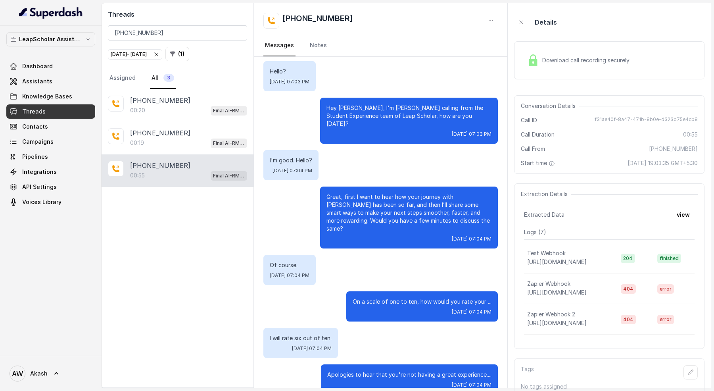
scroll to position [4, 0]
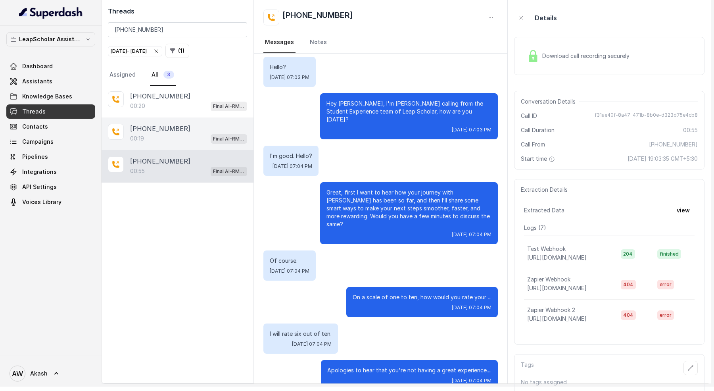
click at [167, 133] on div "00:19 Final AI-RM - Exam Given" at bounding box center [188, 138] width 117 height 10
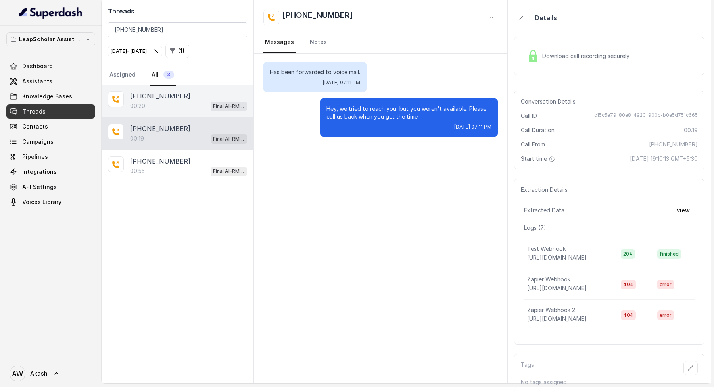
click at [156, 91] on p "[PHONE_NUMBER]" at bounding box center [160, 96] width 60 height 10
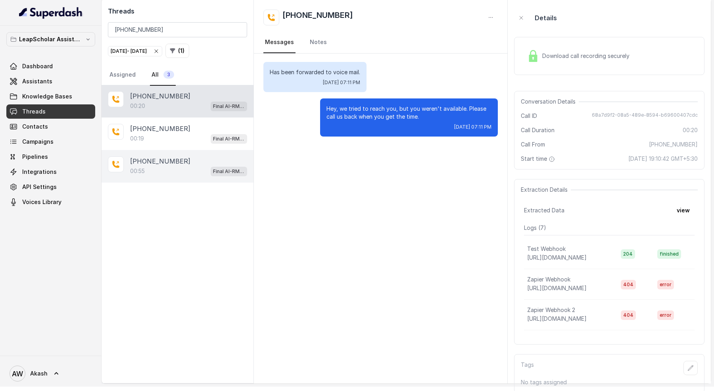
click at [192, 166] on div "00:55 Final AI-RM - Exam Given" at bounding box center [188, 171] width 117 height 10
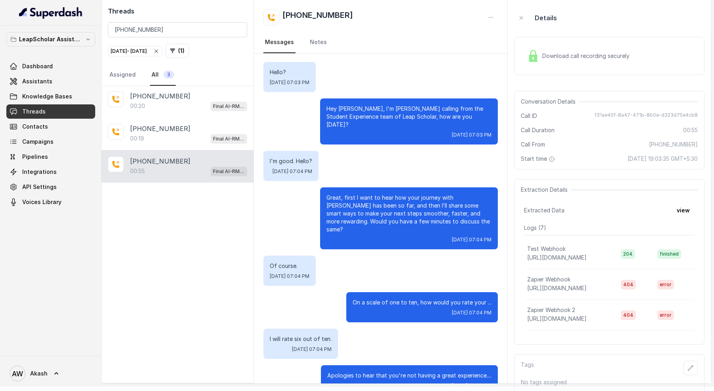
scroll to position [5, 0]
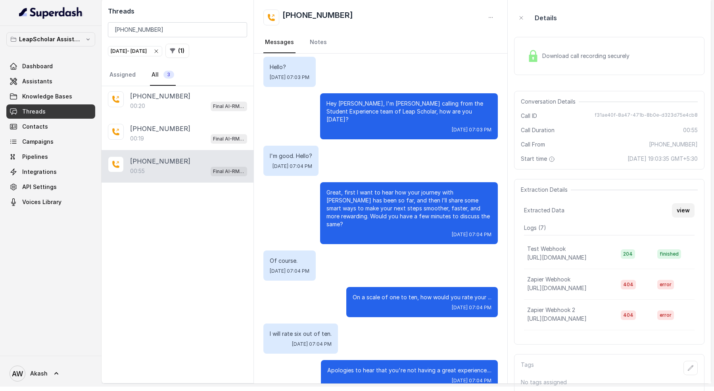
click at [678, 211] on button "view" at bounding box center [683, 210] width 23 height 14
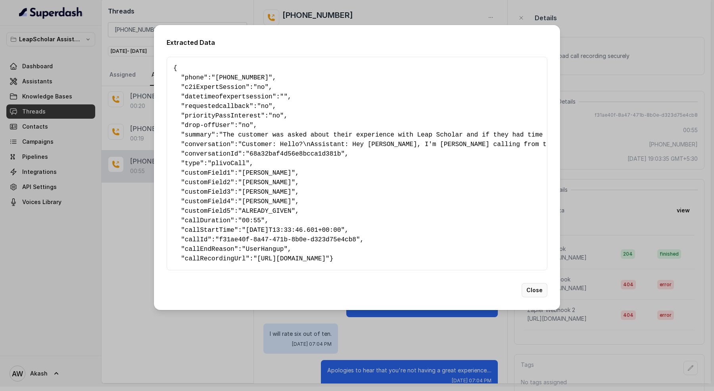
click at [536, 292] on button "Close" at bounding box center [535, 290] width 26 height 14
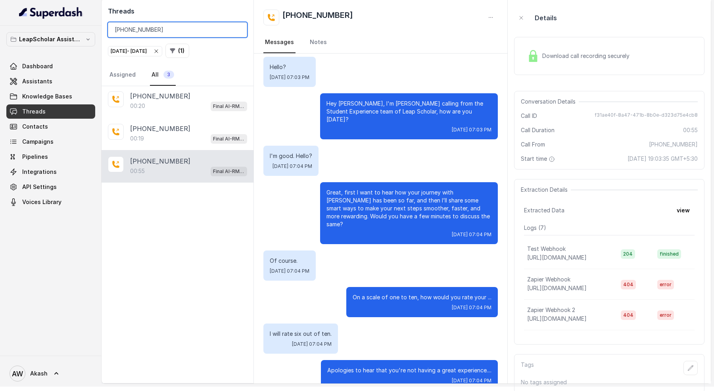
click at [173, 33] on input "[PHONE_NUMBER]" at bounding box center [177, 29] width 139 height 15
paste input "9863564024"
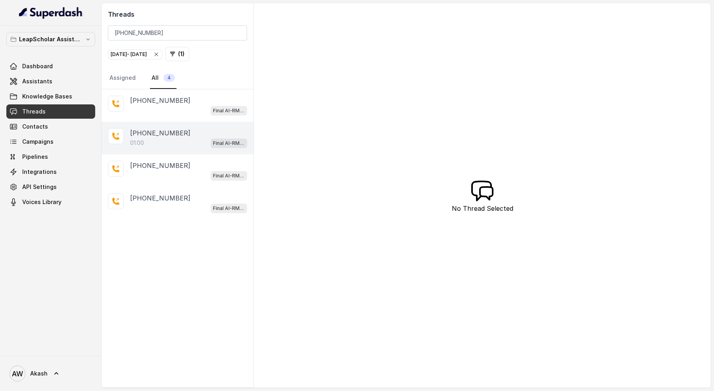
click at [175, 139] on div "01:00 Final AI-RM - Exam Not Yet Decided" at bounding box center [188, 143] width 117 height 10
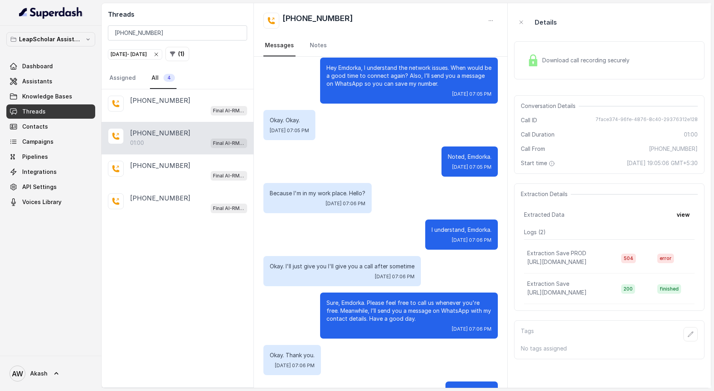
scroll to position [386, 0]
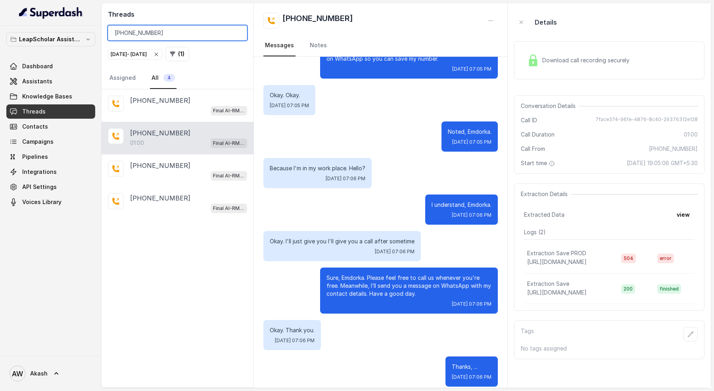
click at [161, 27] on input "[PHONE_NUMBER]" at bounding box center [177, 32] width 139 height 15
paste input "8956634611"
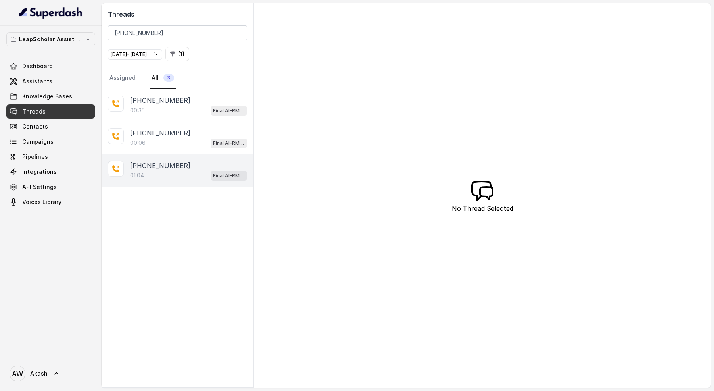
click at [179, 165] on div "[PHONE_NUMBER]" at bounding box center [188, 166] width 117 height 10
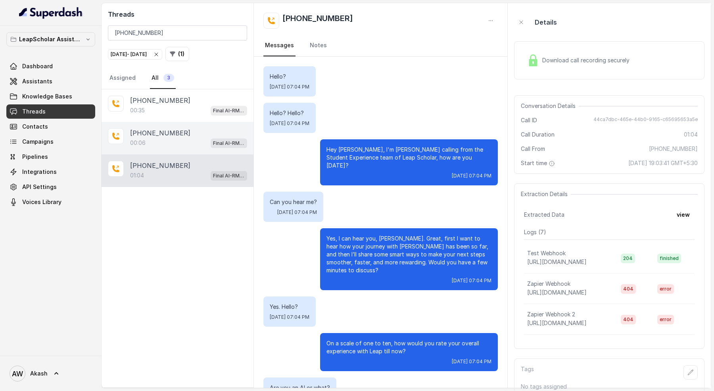
click at [163, 131] on p "[PHONE_NUMBER]" at bounding box center [160, 133] width 60 height 10
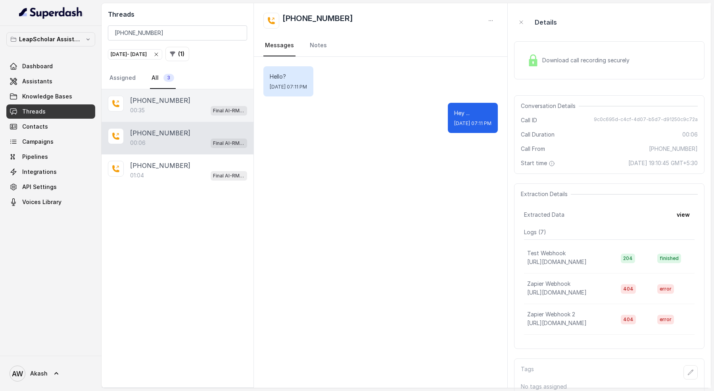
click at [168, 96] on p "[PHONE_NUMBER]" at bounding box center [160, 101] width 60 height 10
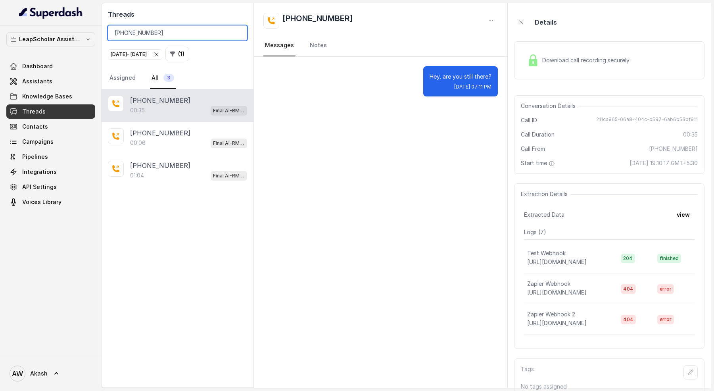
click at [158, 35] on input "[PHONE_NUMBER]" at bounding box center [177, 32] width 139 height 15
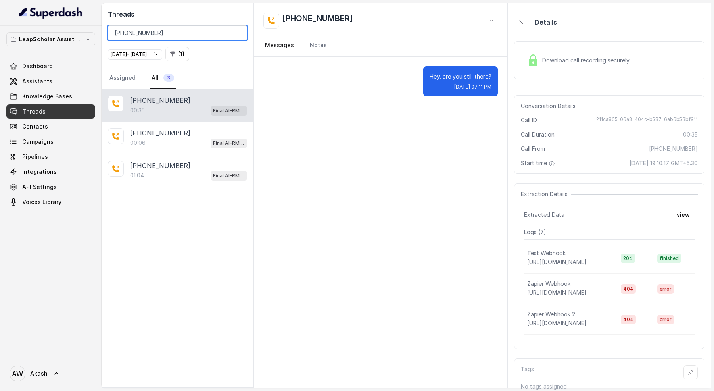
paste input "9988333157"
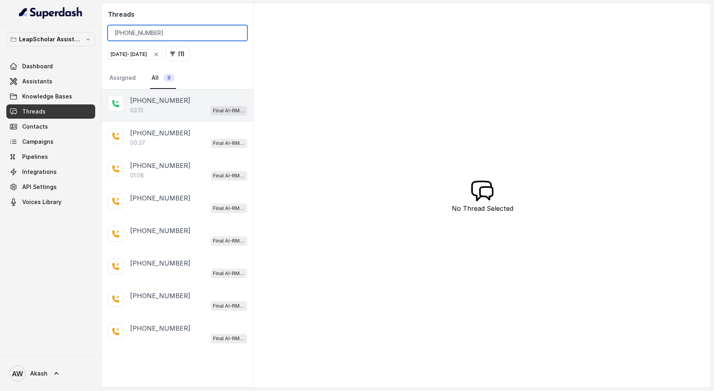
type input "[PHONE_NUMBER]"
click at [165, 111] on div "03:13 Final AI-RM - Exam Not Yet Decided" at bounding box center [188, 110] width 117 height 10
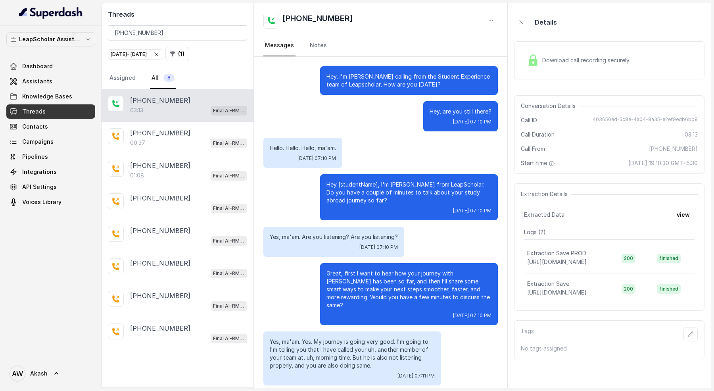
scroll to position [1288, 0]
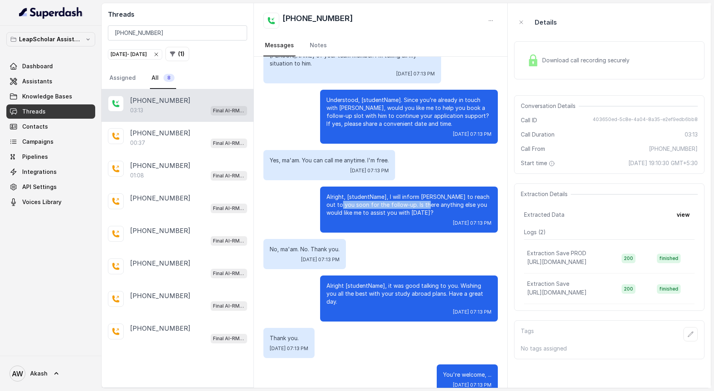
drag, startPoint x: 331, startPoint y: 197, endPoint x: 415, endPoint y: 197, distance: 83.7
click at [415, 197] on p "Alright, [studentName], I will inform [PERSON_NAME] to reach out to you soon fo…" at bounding box center [409, 205] width 165 height 24
click at [415, 196] on p "Alright, [studentName], I will inform [PERSON_NAME] to reach out to you soon fo…" at bounding box center [409, 205] width 165 height 24
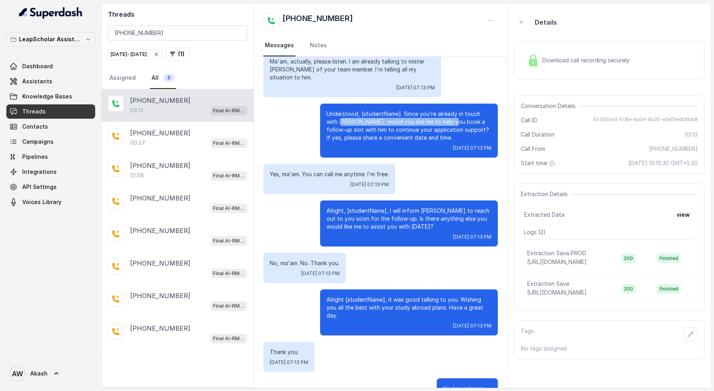
drag, startPoint x: 332, startPoint y: 111, endPoint x: 439, endPoint y: 111, distance: 106.7
click at [439, 111] on p "Understood, [studentName]. Since you’re already in touch with [PERSON_NAME], wo…" at bounding box center [409, 126] width 165 height 32
drag, startPoint x: 346, startPoint y: 119, endPoint x: 422, endPoint y: 119, distance: 76.6
click at [422, 119] on p "Understood, [studentName]. Since you’re already in touch with [PERSON_NAME], wo…" at bounding box center [409, 126] width 165 height 32
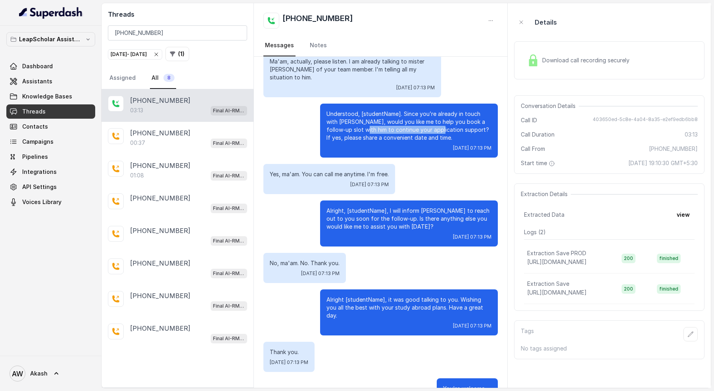
click at [422, 119] on p "Understood, [studentName]. Since you’re already in touch with [PERSON_NAME], wo…" at bounding box center [409, 126] width 165 height 32
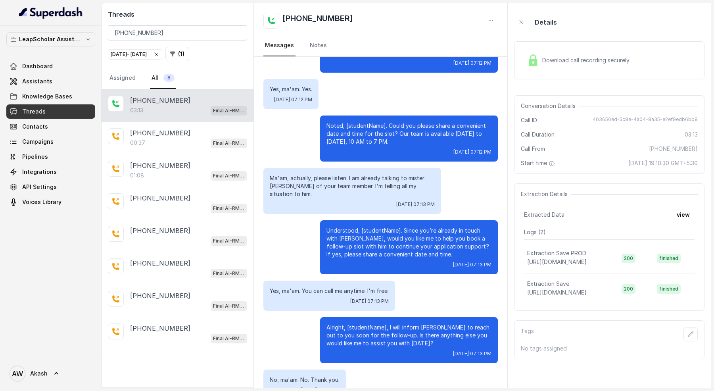
scroll to position [1141, 0]
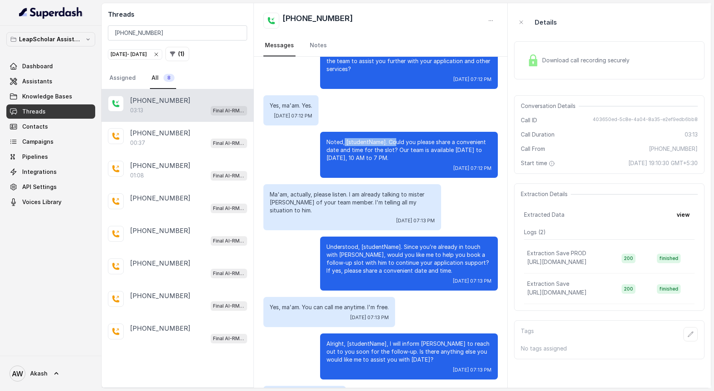
drag, startPoint x: 344, startPoint y: 136, endPoint x: 429, endPoint y: 136, distance: 84.5
click at [429, 138] on p "Noted, [studentName]. Could you please share a convenient date and time for the…" at bounding box center [409, 150] width 165 height 24
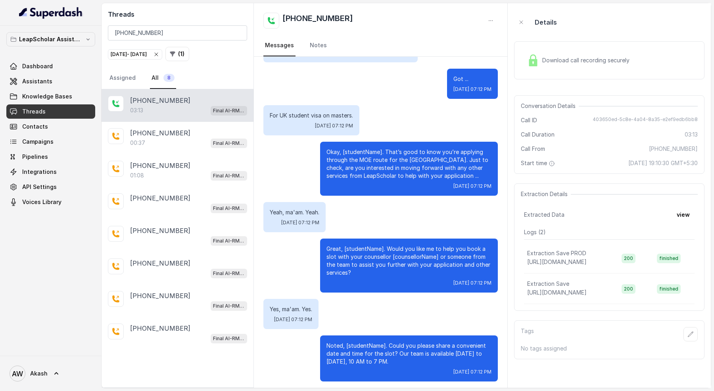
scroll to position [937, 0]
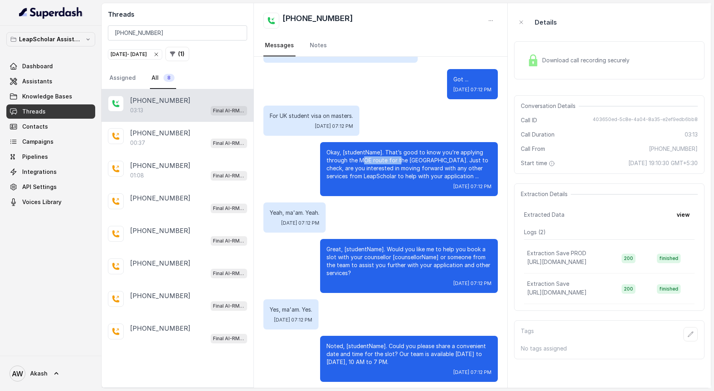
drag, startPoint x: 365, startPoint y: 151, endPoint x: 409, endPoint y: 151, distance: 44.0
click at [408, 151] on p "Okay, [studentName]. That’s good to know you’re applying through the MOE route …" at bounding box center [409, 164] width 165 height 32
click at [409, 151] on p "Okay, [studentName]. That’s good to know you’re applying through the MOE route …" at bounding box center [409, 164] width 165 height 32
drag, startPoint x: 338, startPoint y: 155, endPoint x: 394, endPoint y: 155, distance: 55.5
click at [393, 155] on p "Okay, [studentName]. That’s good to know you’re applying through the MOE route …" at bounding box center [409, 164] width 165 height 32
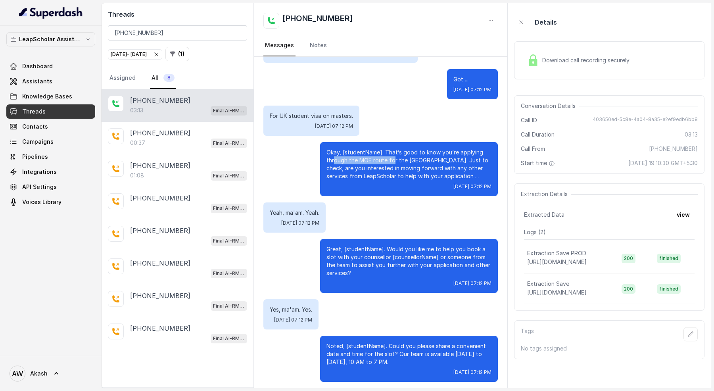
click at [394, 155] on p "Okay, [studentName]. That’s good to know you’re applying through the MOE route …" at bounding box center [409, 164] width 165 height 32
drag, startPoint x: 350, startPoint y: 161, endPoint x: 419, endPoint y: 161, distance: 69.0
click at [419, 161] on p "Okay, [studentName]. That’s good to know you’re applying through the MOE route …" at bounding box center [409, 164] width 165 height 32
drag, startPoint x: 361, startPoint y: 163, endPoint x: 407, endPoint y: 163, distance: 45.6
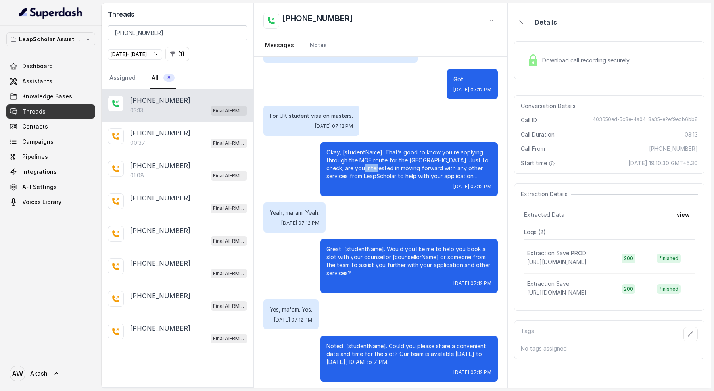
click at [407, 163] on p "Okay, [studentName]. That’s good to know you’re applying through the MOE route …" at bounding box center [409, 164] width 165 height 32
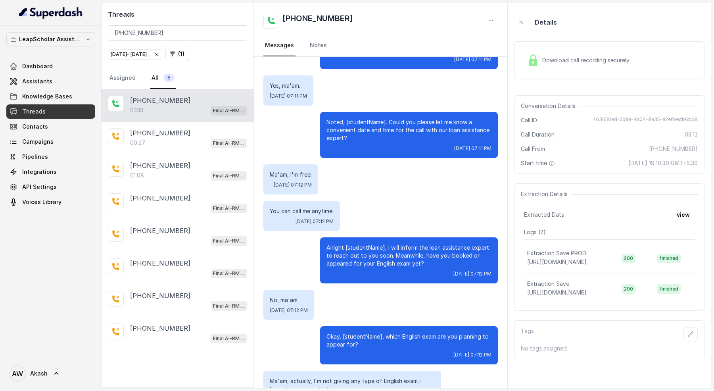
scroll to position [516, 0]
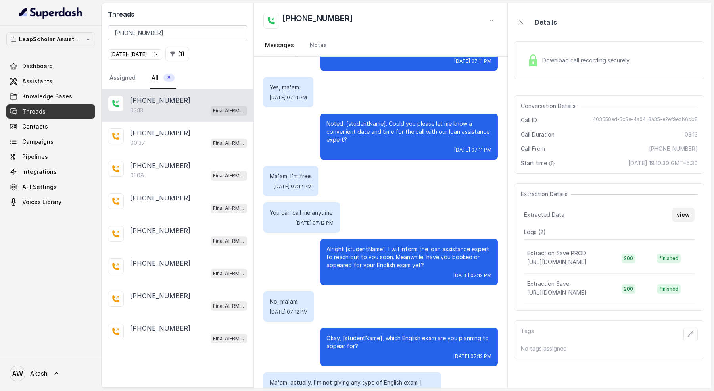
click at [678, 214] on button "view" at bounding box center [683, 215] width 23 height 14
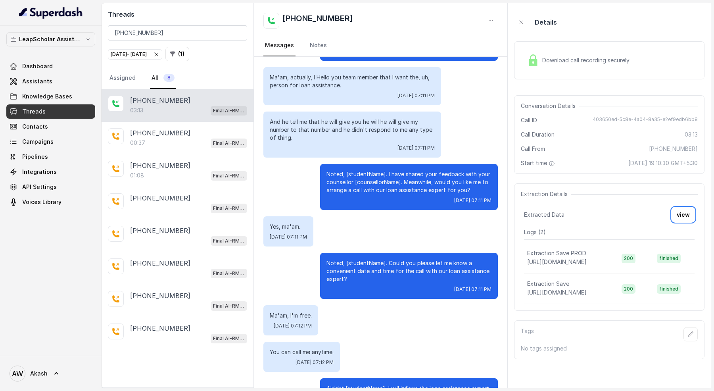
click at [366, 173] on p "Noted, [studentName]. I have shared your feedback with your counsellor [counsel…" at bounding box center [409, 182] width 165 height 24
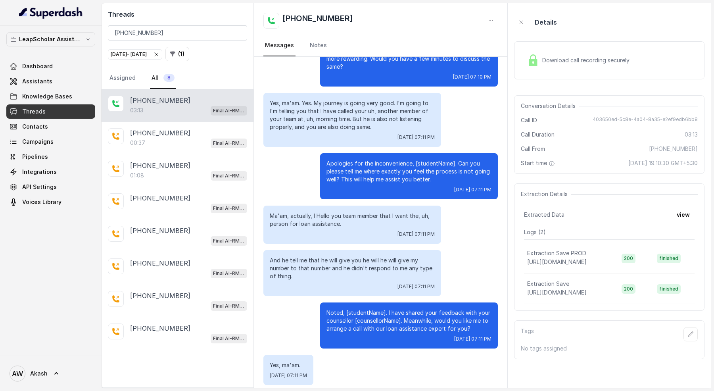
click at [359, 160] on p "Apologies for the inconvenience, [studentName]. Can you please tell me where ex…" at bounding box center [409, 172] width 165 height 24
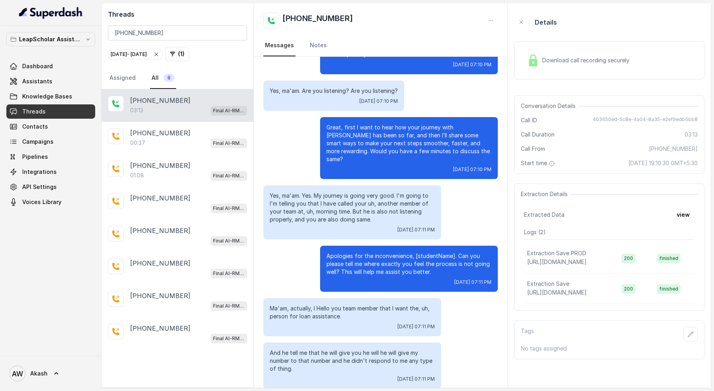
scroll to position [121, 0]
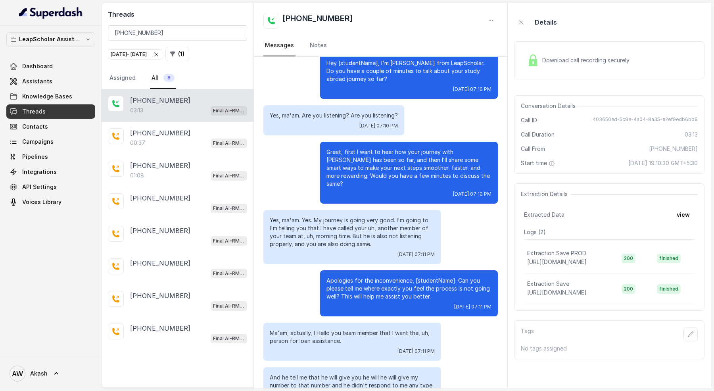
click at [369, 162] on p "Great, first I want to hear how your journey with [PERSON_NAME] has been so far…" at bounding box center [409, 168] width 165 height 40
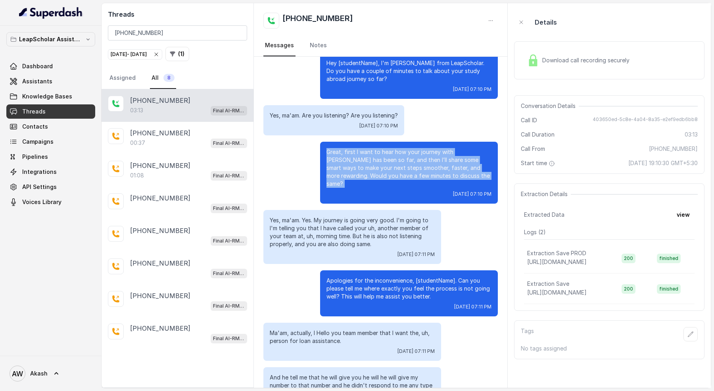
click at [369, 162] on p "Great, first I want to hear how your journey with [PERSON_NAME] has been so far…" at bounding box center [409, 168] width 165 height 40
click at [405, 163] on p "Great, first I want to hear how your journey with [PERSON_NAME] has been so far…" at bounding box center [409, 168] width 165 height 40
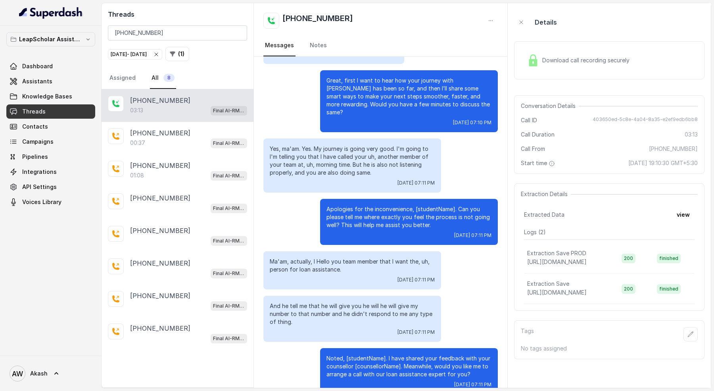
scroll to position [195, 0]
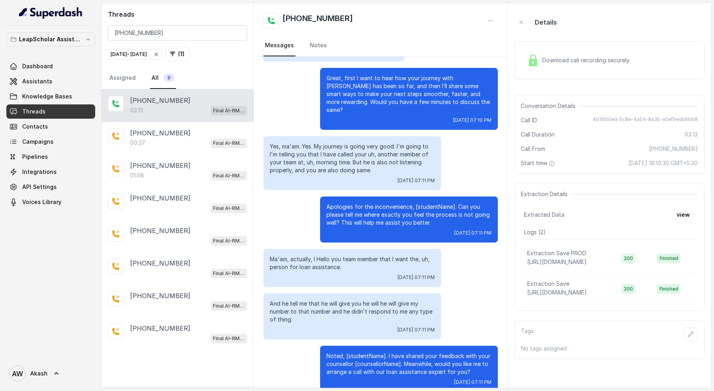
click at [360, 206] on p "Apologies for the inconvenience, [studentName]. Can you please tell me where ex…" at bounding box center [409, 215] width 165 height 24
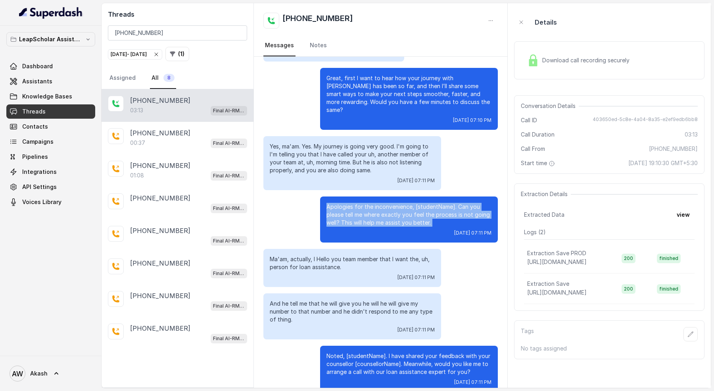
click at [360, 206] on p "Apologies for the inconvenience, [studentName]. Can you please tell me where ex…" at bounding box center [409, 215] width 165 height 24
click at [389, 206] on p "Apologies for the inconvenience, [studentName]. Can you please tell me where ex…" at bounding box center [409, 215] width 165 height 24
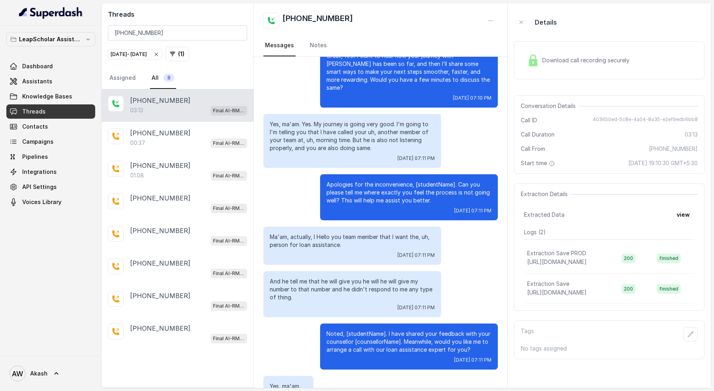
scroll to position [225, 0]
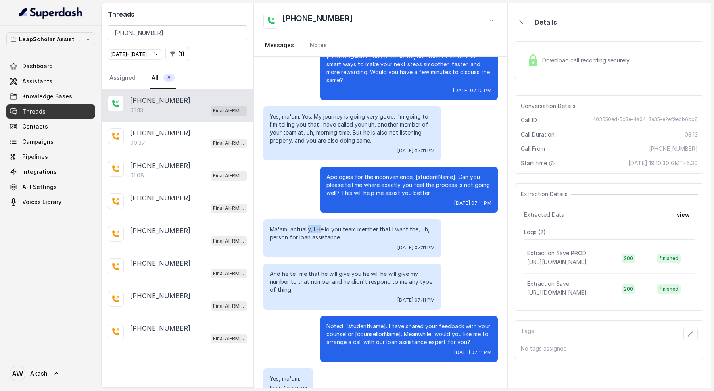
drag, startPoint x: 308, startPoint y: 223, endPoint x: 331, endPoint y: 223, distance: 22.6
click at [331, 225] on p "Ma'am, actually, I Hello you team member that I want the, uh, person for loan a…" at bounding box center [352, 233] width 165 height 16
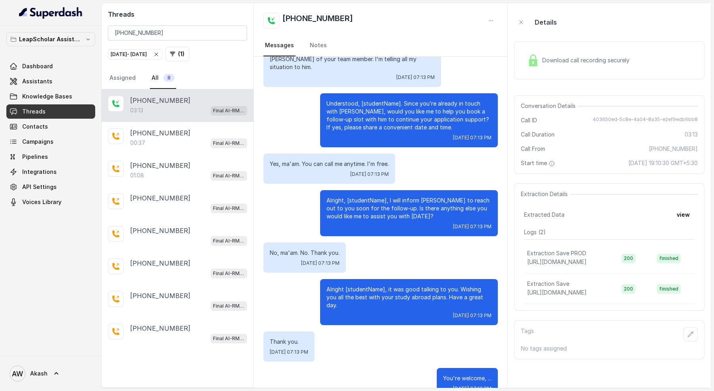
scroll to position [1288, 0]
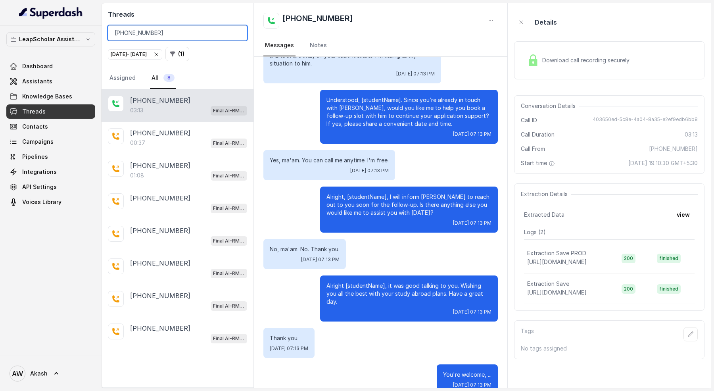
click at [139, 31] on input "[PHONE_NUMBER]" at bounding box center [177, 32] width 139 height 15
paste input "8425834433"
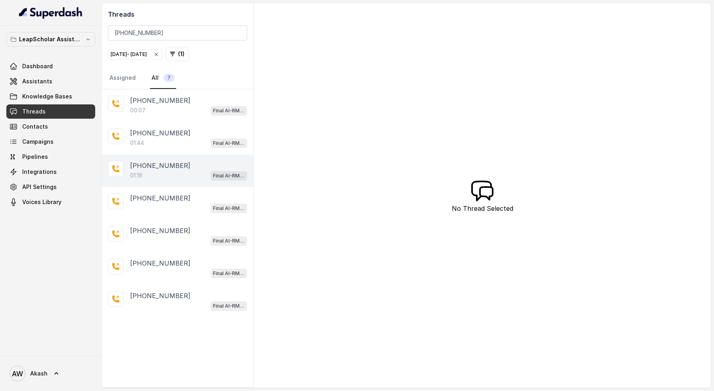
click at [168, 174] on div "01:16 Final AI-RM - Exam Not Yet Decided" at bounding box center [188, 175] width 117 height 10
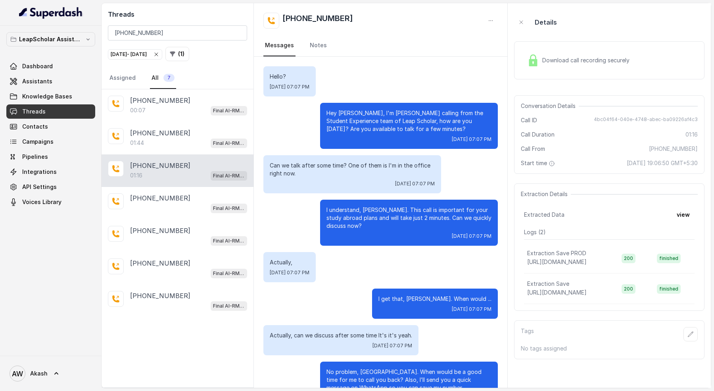
scroll to position [345, 0]
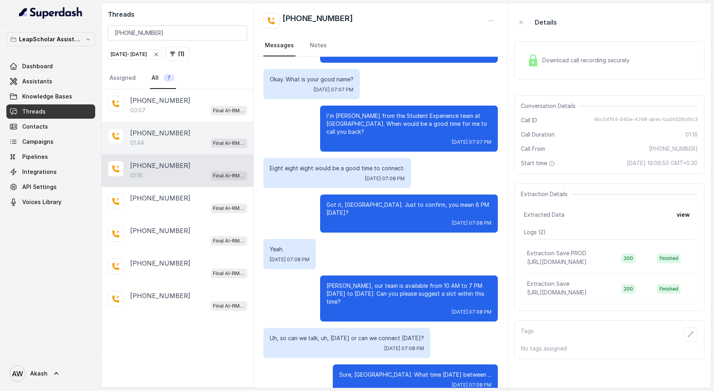
click at [142, 146] on div "01:44 Final AI-RM - Exam Not Yet Decided" at bounding box center [188, 143] width 117 height 10
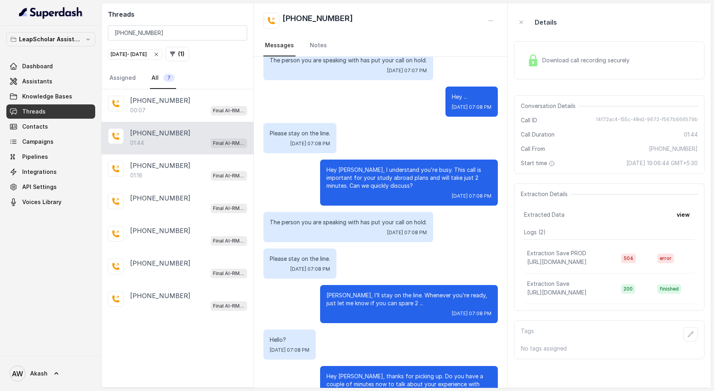
scroll to position [475, 0]
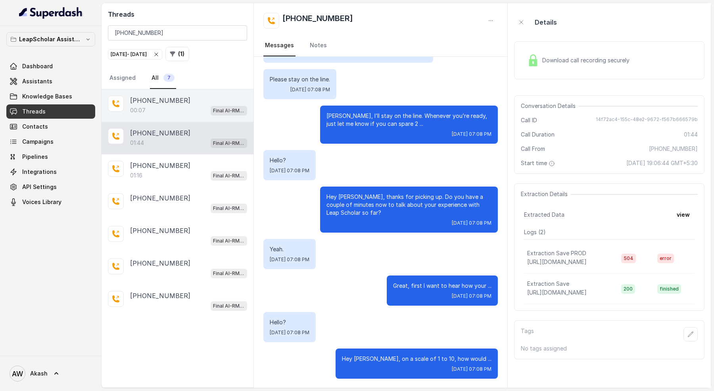
click at [169, 101] on p "[PHONE_NUMBER]" at bounding box center [160, 101] width 60 height 10
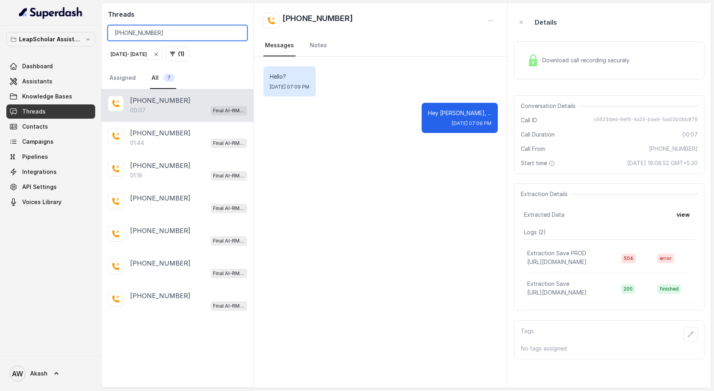
click at [146, 28] on input "[PHONE_NUMBER]" at bounding box center [177, 32] width 139 height 15
paste input "754012441"
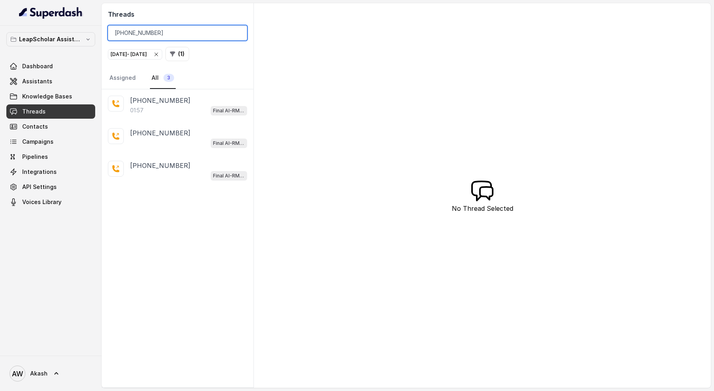
click at [200, 32] on input "[PHONE_NUMBER]" at bounding box center [177, 32] width 139 height 15
paste input "6383734237"
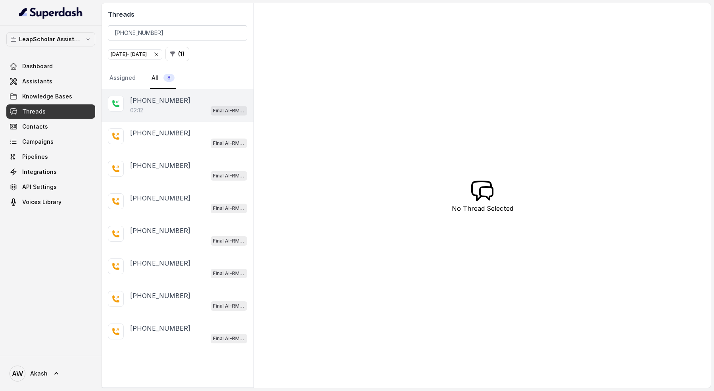
click at [178, 103] on p "[PHONE_NUMBER]" at bounding box center [160, 101] width 60 height 10
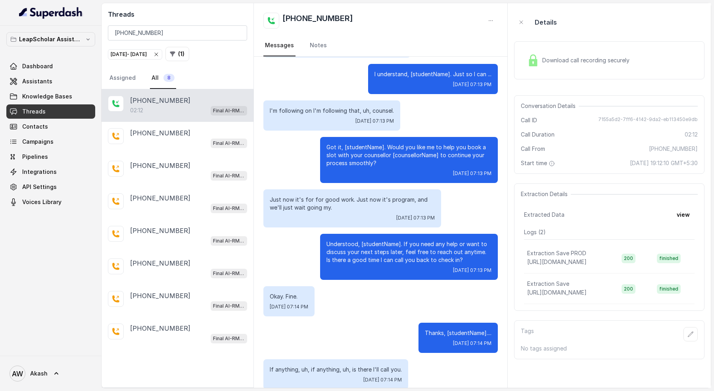
scroll to position [584, 0]
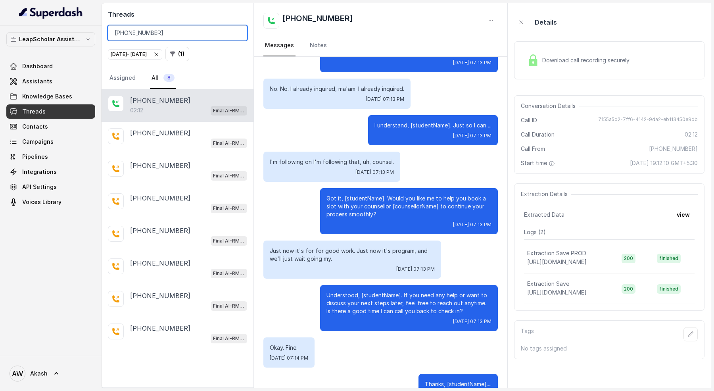
click at [154, 33] on input "[PHONE_NUMBER]" at bounding box center [177, 32] width 139 height 15
paste input "8238021239"
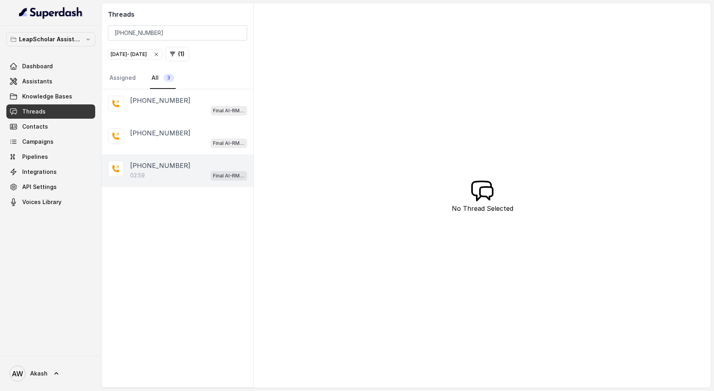
click at [156, 173] on div "02:59 Final AI-RM - Exam Given" at bounding box center [188, 175] width 117 height 10
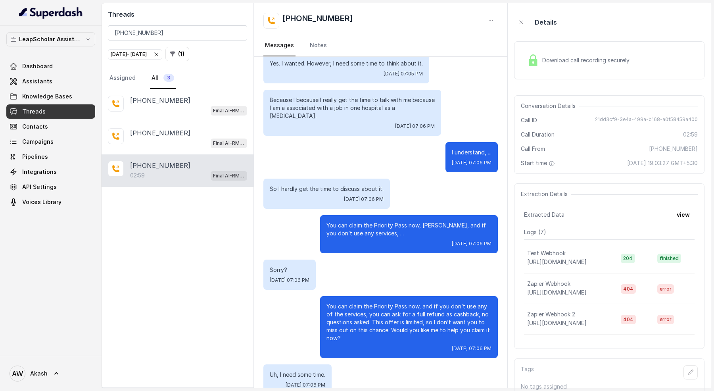
scroll to position [4, 0]
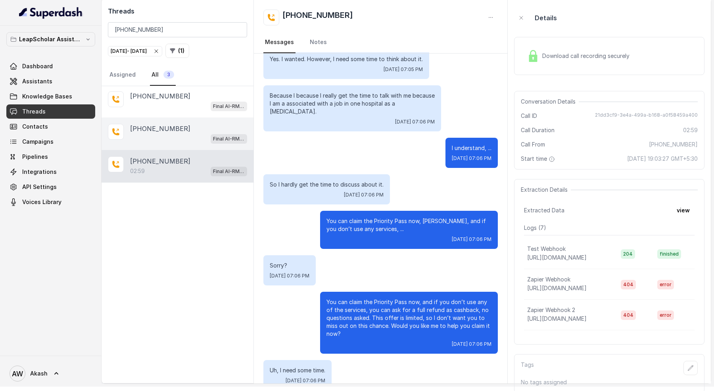
click at [165, 138] on div "Final AI-RM - Exam Given" at bounding box center [188, 138] width 117 height 10
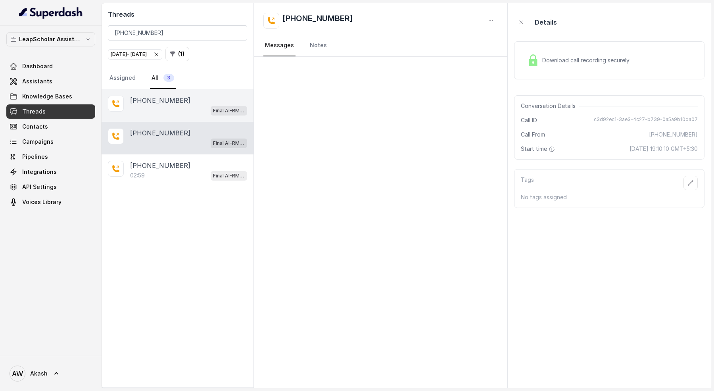
click at [208, 99] on div "[PHONE_NUMBER]" at bounding box center [188, 101] width 117 height 10
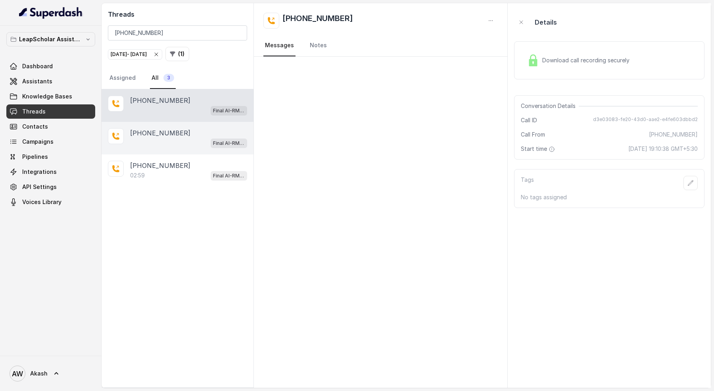
click at [194, 128] on div "[PHONE_NUMBER]" at bounding box center [188, 133] width 117 height 10
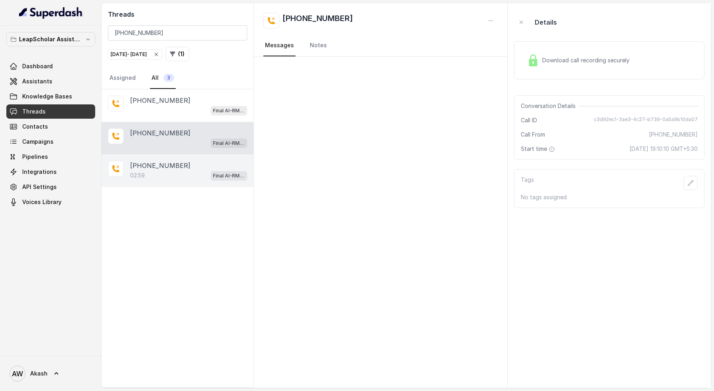
click at [191, 167] on div "[PHONE_NUMBER]" at bounding box center [188, 166] width 117 height 10
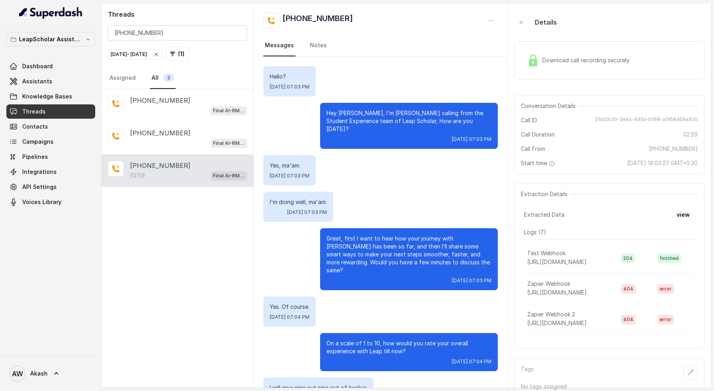
scroll to position [865, 0]
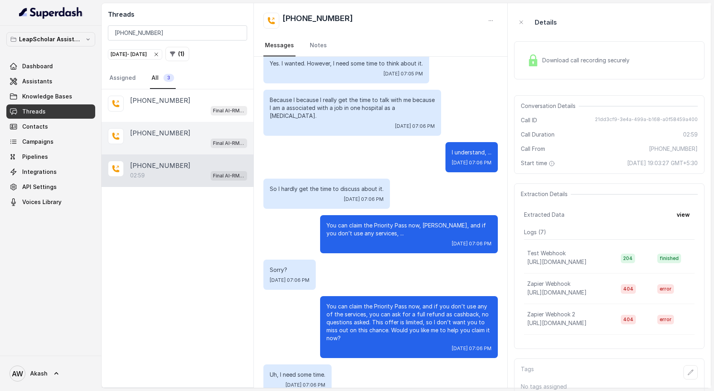
click at [175, 141] on div "Final AI-RM - Exam Given" at bounding box center [188, 143] width 117 height 10
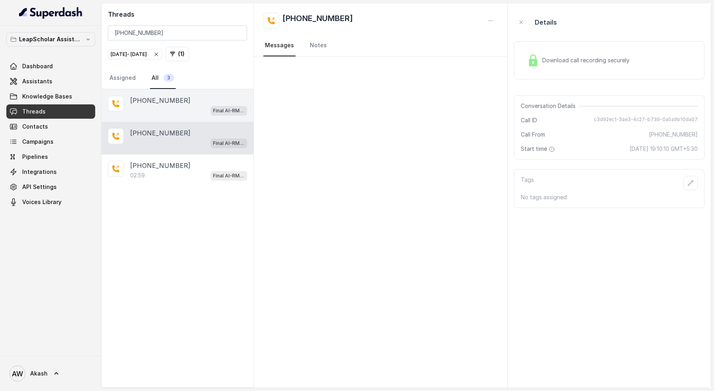
click at [170, 108] on div "Final AI-RM - Exam Given" at bounding box center [188, 110] width 117 height 10
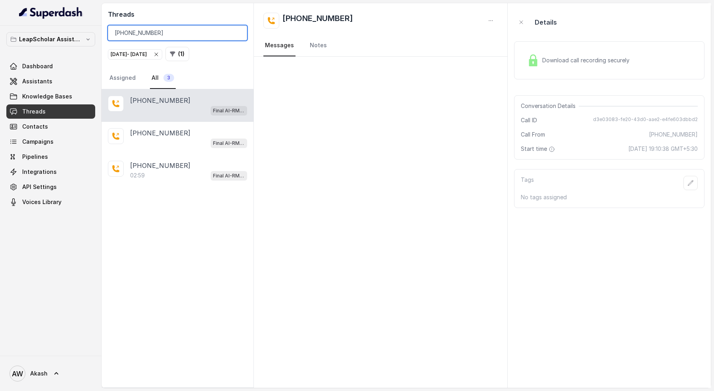
click at [185, 28] on input "[PHONE_NUMBER]" at bounding box center [177, 32] width 139 height 15
paste input "7745852790"
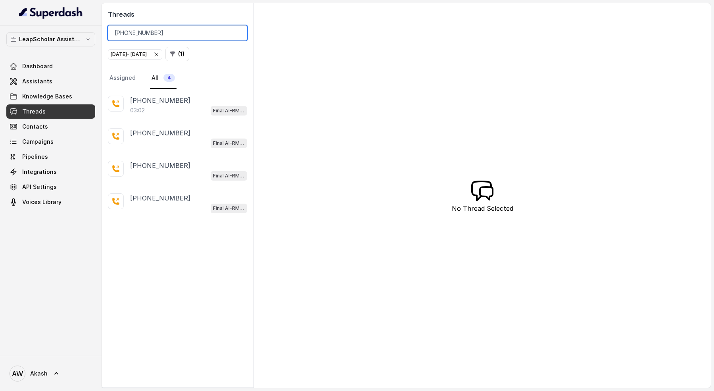
click at [156, 36] on input "[PHONE_NUMBER]" at bounding box center [177, 32] width 139 height 15
paste input "9392675114"
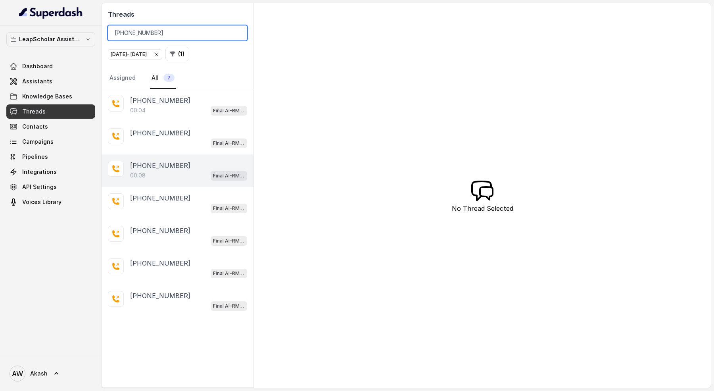
type input "[PHONE_NUMBER]"
click at [181, 168] on div "[PHONE_NUMBER]" at bounding box center [188, 166] width 117 height 10
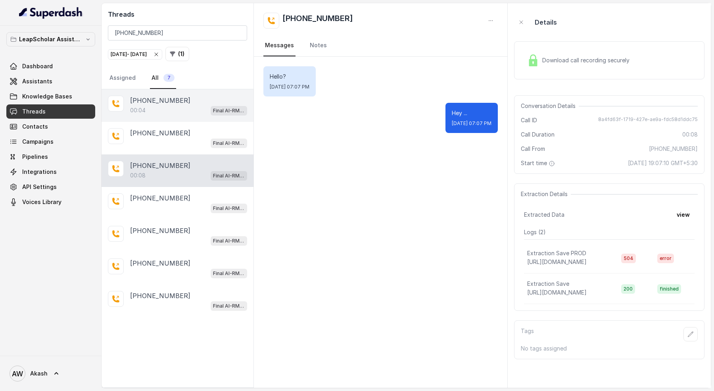
click at [180, 119] on div "[PHONE_NUMBER]:04 Final AI-RM - Exam Not Yet Decided" at bounding box center [178, 105] width 152 height 33
